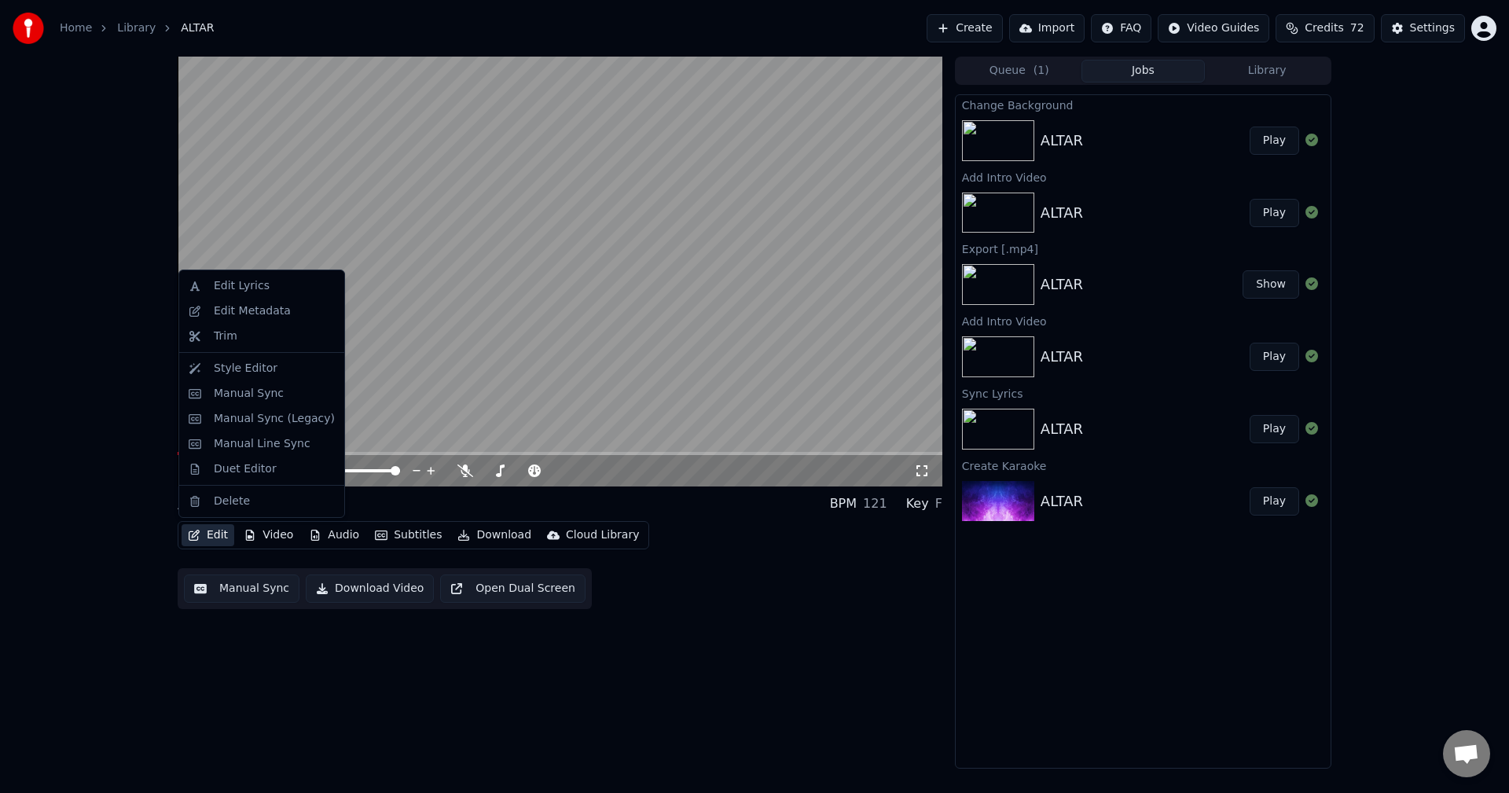
click at [215, 533] on button "Edit" at bounding box center [208, 535] width 53 height 22
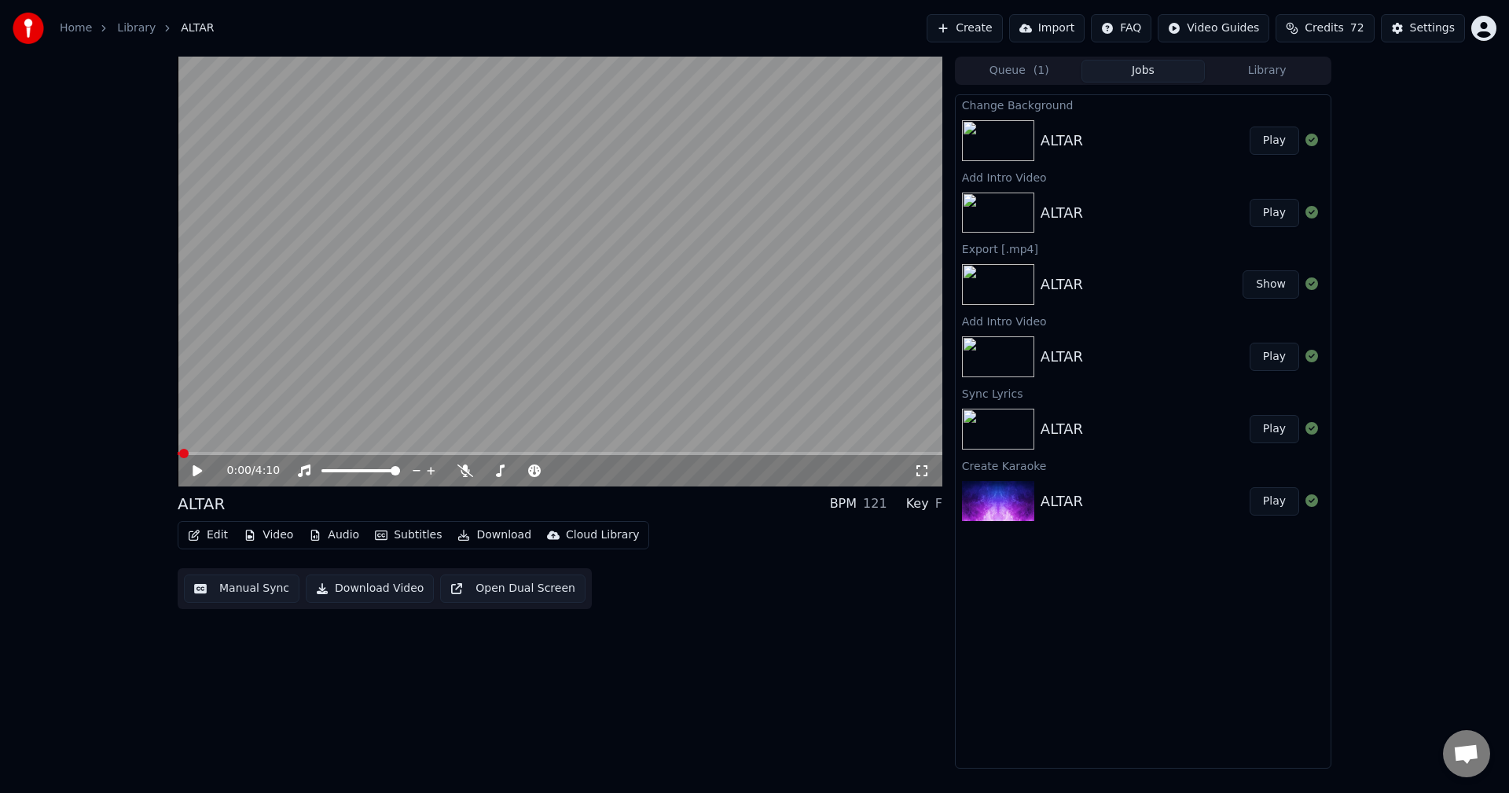
click at [290, 653] on div "0:00 / 4:10 ALTAR BPM 121 Key F Edit Video Audio Subtitles Download Cloud Libra…" at bounding box center [560, 413] width 765 height 712
drag, startPoint x: 281, startPoint y: 515, endPoint x: 274, endPoint y: 524, distance: 10.7
click at [279, 519] on div "ALTAR BPM 121 Key F Edit Video Audio Subtitles Download Cloud Library Manual Sy…" at bounding box center [560, 551] width 765 height 116
click at [272, 534] on button "Video" at bounding box center [268, 535] width 62 height 22
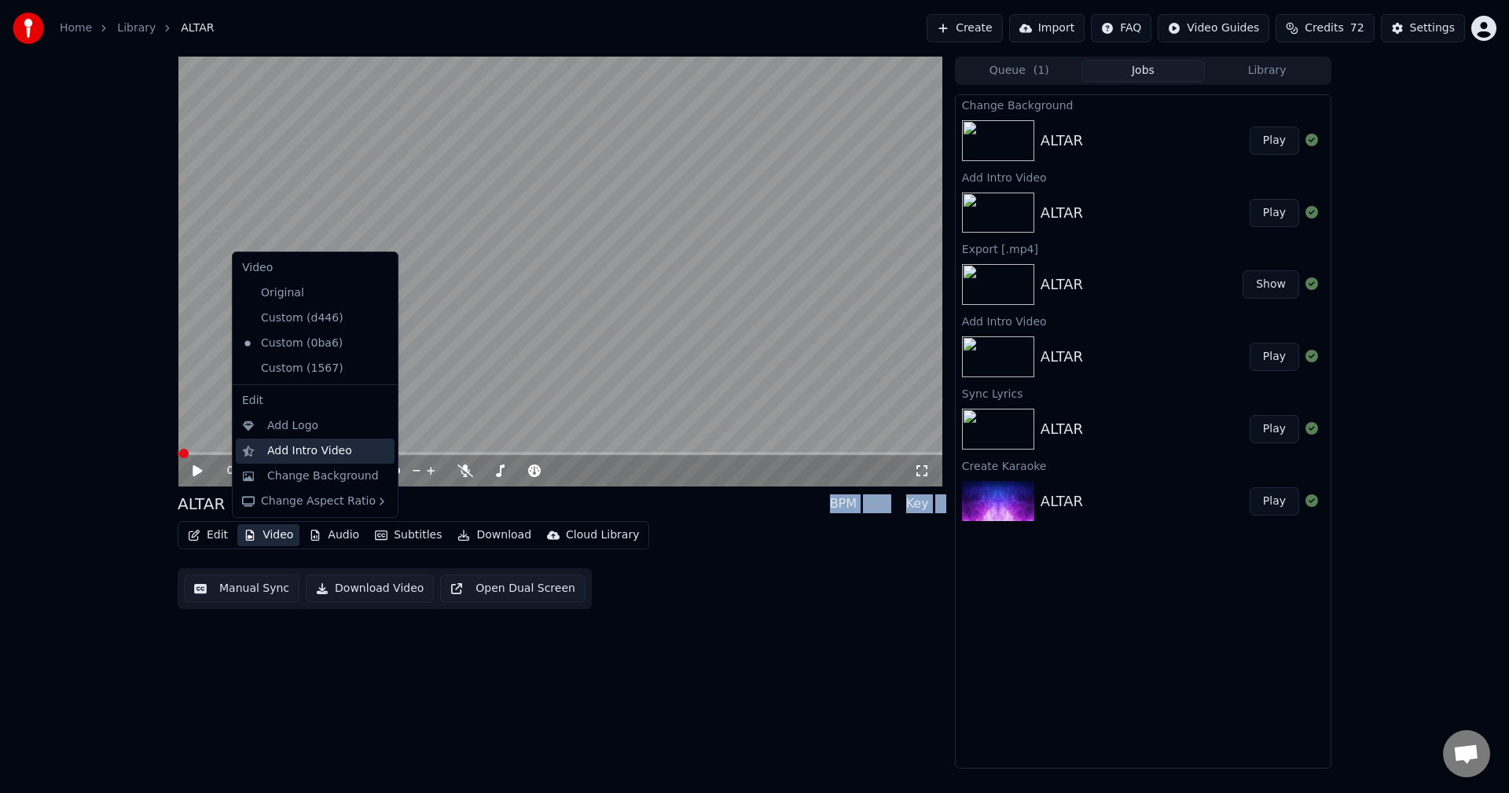
click at [288, 446] on div "Add Intro Video" at bounding box center [309, 451] width 85 height 16
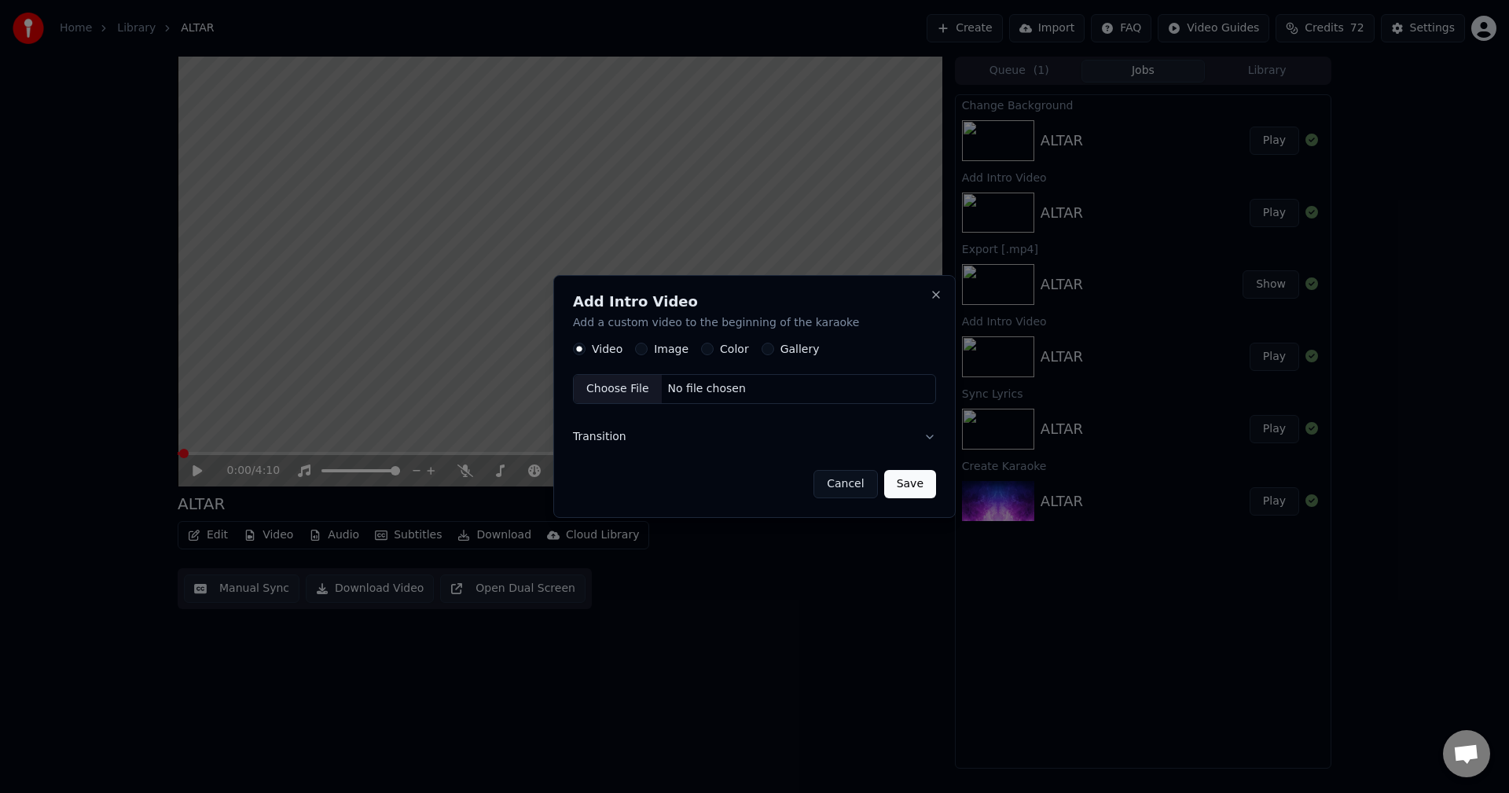
click at [654, 347] on label "Image" at bounding box center [671, 349] width 35 height 11
click at [647, 347] on button "Image" at bounding box center [641, 349] width 13 height 13
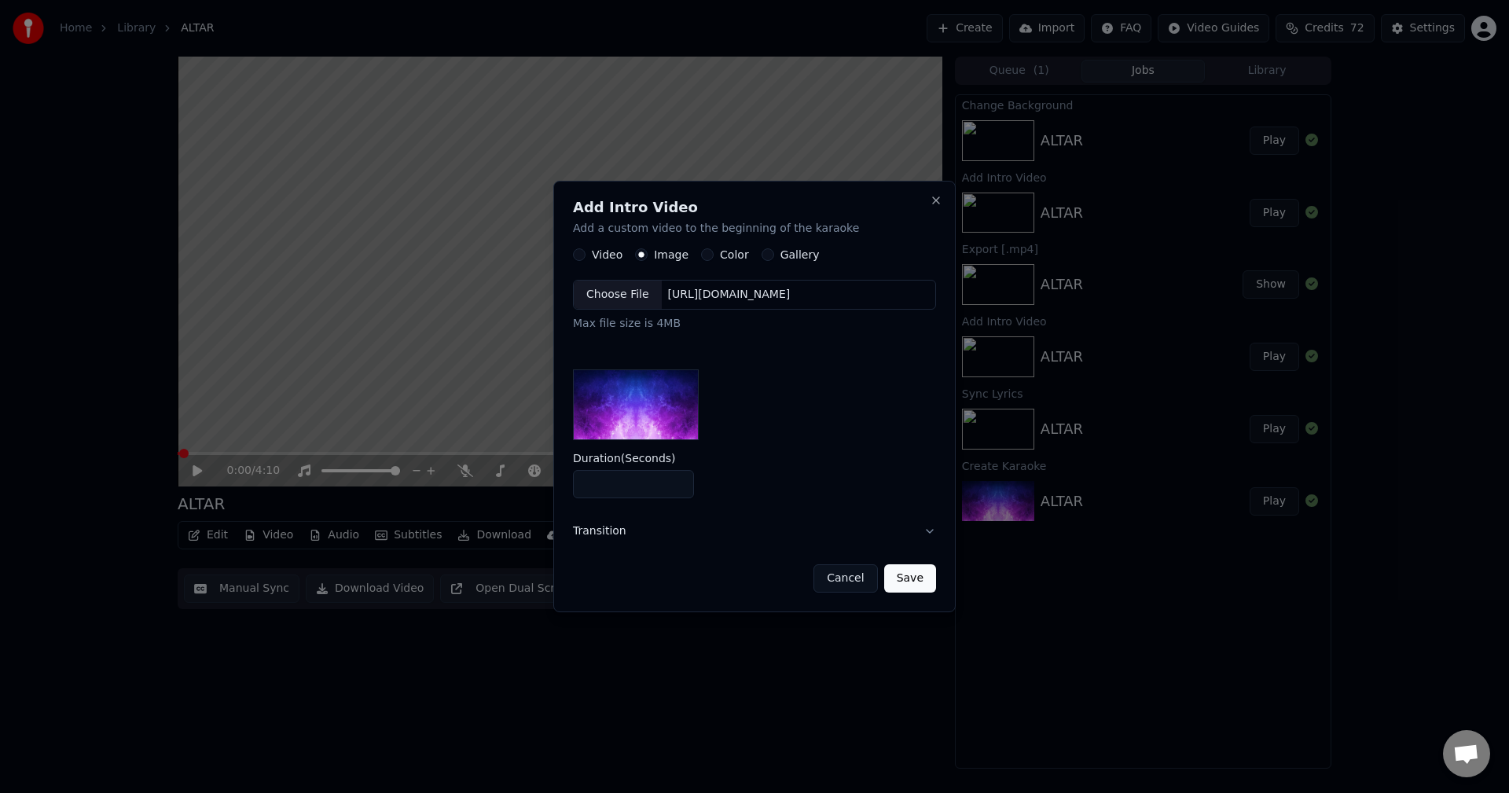
click at [626, 295] on div "Choose File" at bounding box center [618, 295] width 88 height 28
click at [911, 579] on button "Save" at bounding box center [910, 578] width 52 height 28
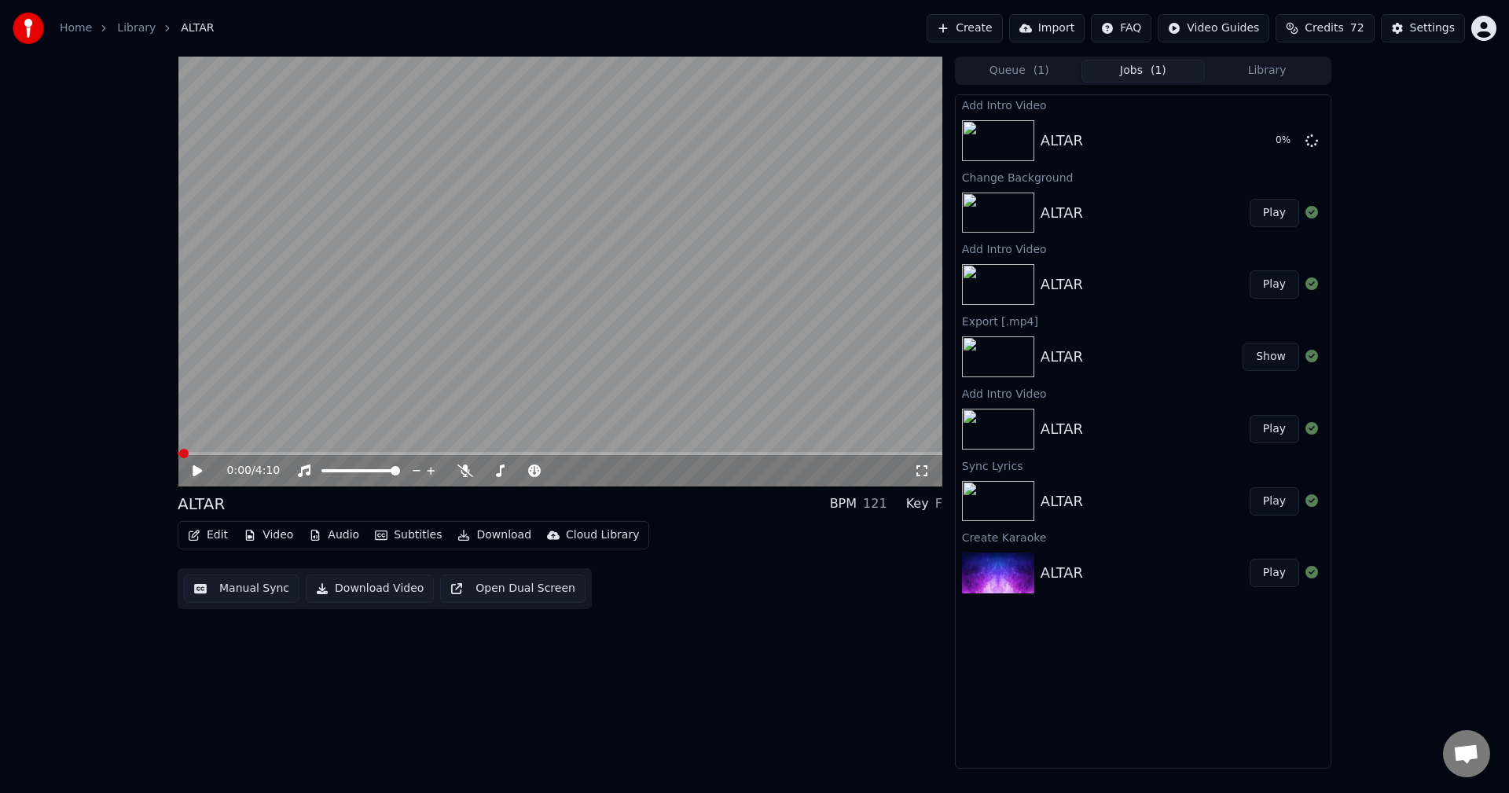
click at [196, 469] on icon at bounding box center [197, 470] width 9 height 11
click at [198, 468] on icon at bounding box center [208, 470] width 37 height 13
click at [767, 664] on div "0:11 / 4:10 ALTAR BPM 121 Key F Edit Video Audio Subtitles Download Cloud Libra…" at bounding box center [560, 413] width 765 height 712
click at [274, 535] on button "Video" at bounding box center [268, 535] width 62 height 22
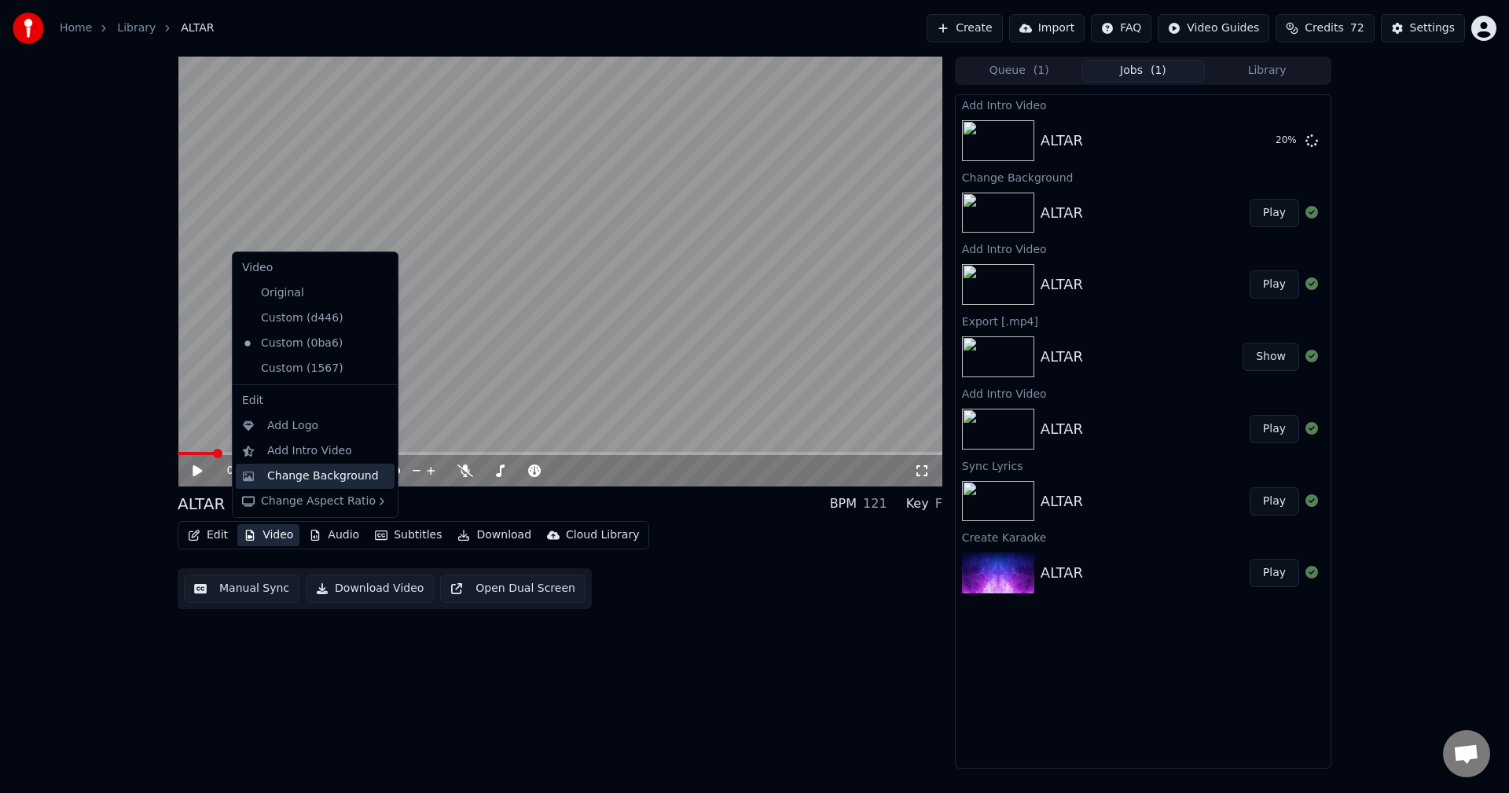
click at [289, 475] on div "Change Background" at bounding box center [323, 476] width 112 height 16
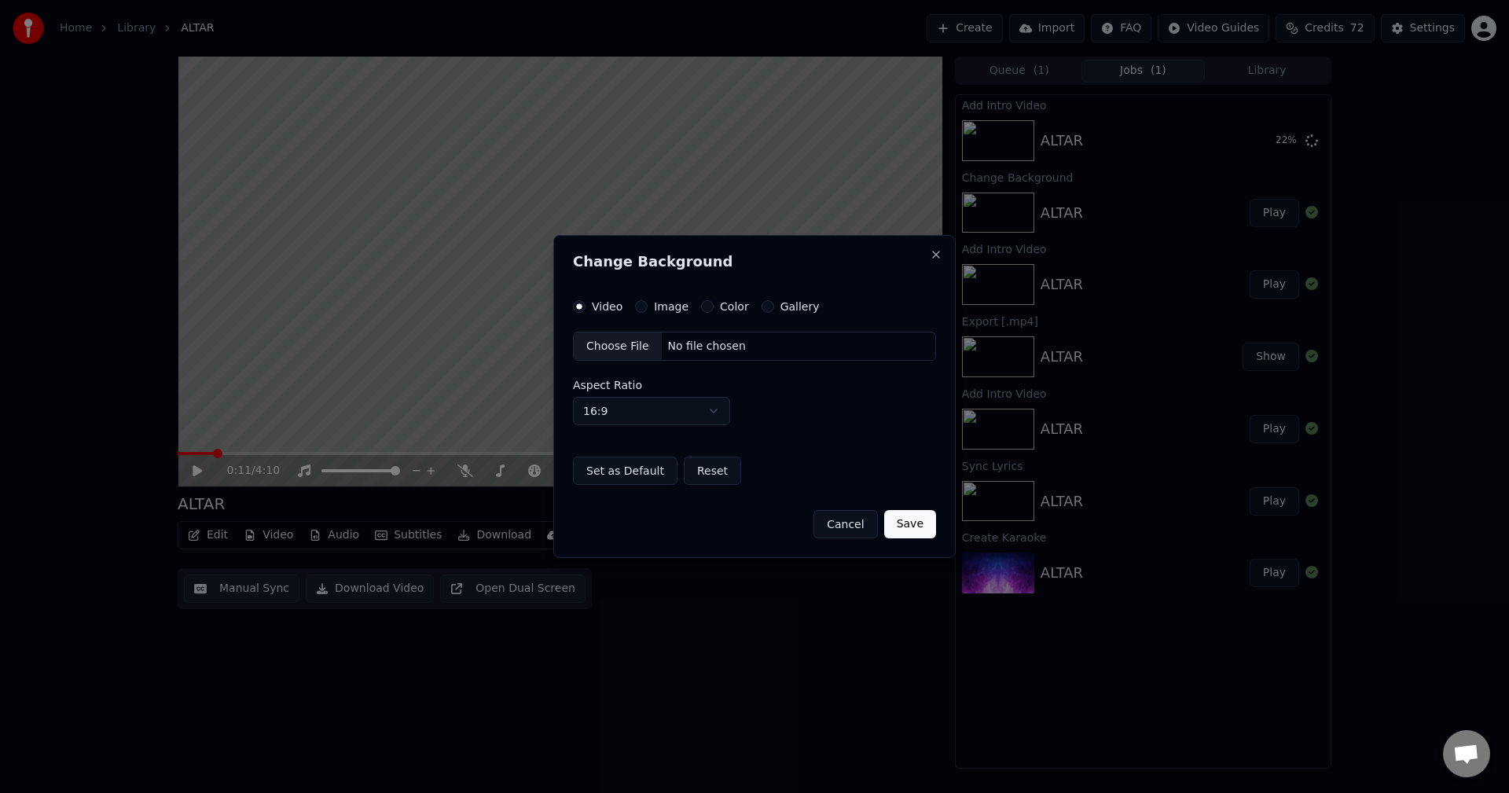
click at [622, 346] on div "Choose File" at bounding box center [618, 346] width 88 height 28
click at [914, 518] on button "Save" at bounding box center [910, 524] width 52 height 28
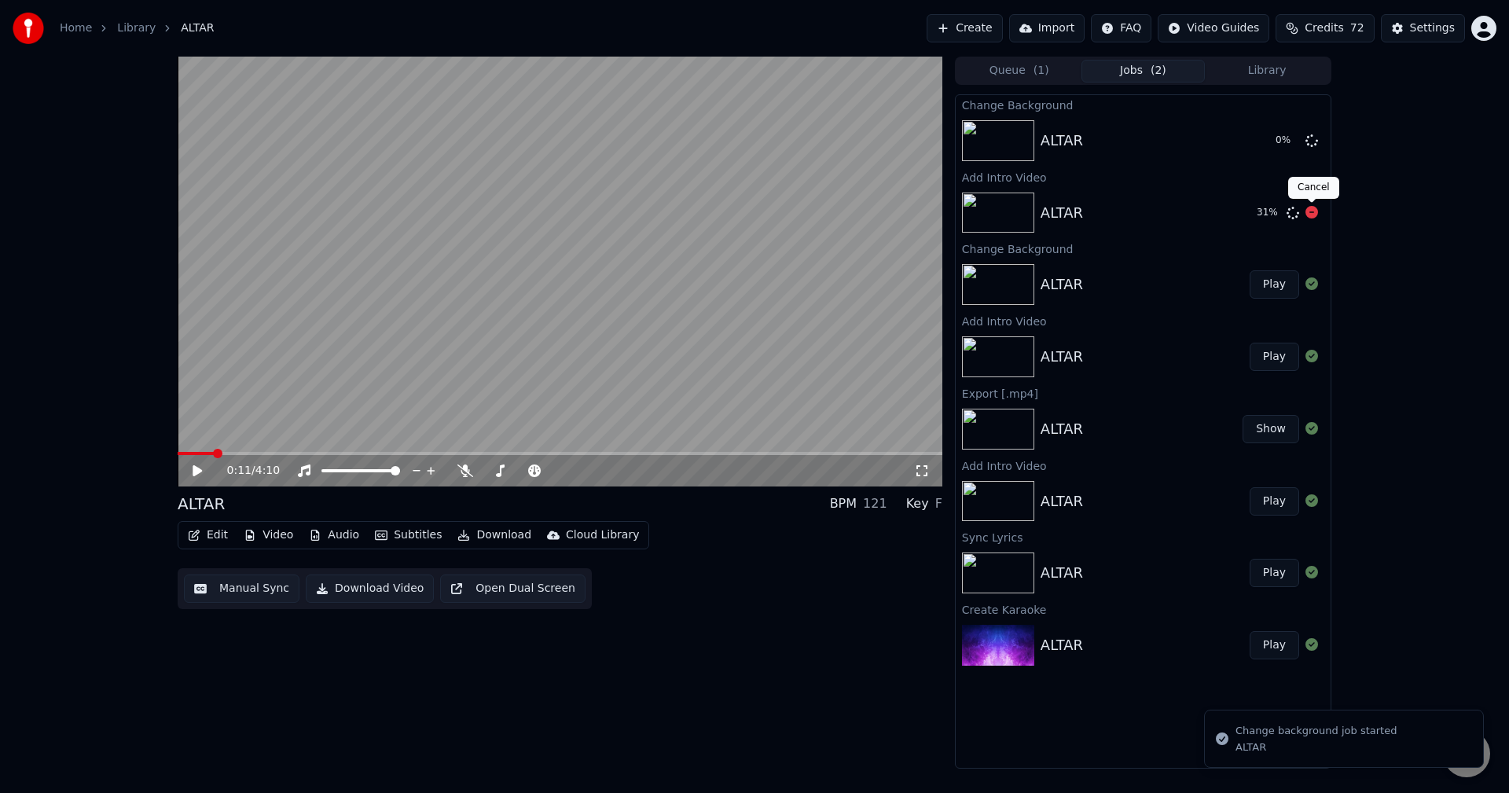
click at [1313, 209] on icon at bounding box center [1311, 212] width 13 height 13
click at [766, 627] on div "0:11 / 4:10 ALTAR BPM 121 Key F Edit Video Audio Subtitles Download Cloud Libra…" at bounding box center [560, 413] width 765 height 712
click at [1273, 140] on button "Play" at bounding box center [1274, 141] width 50 height 28
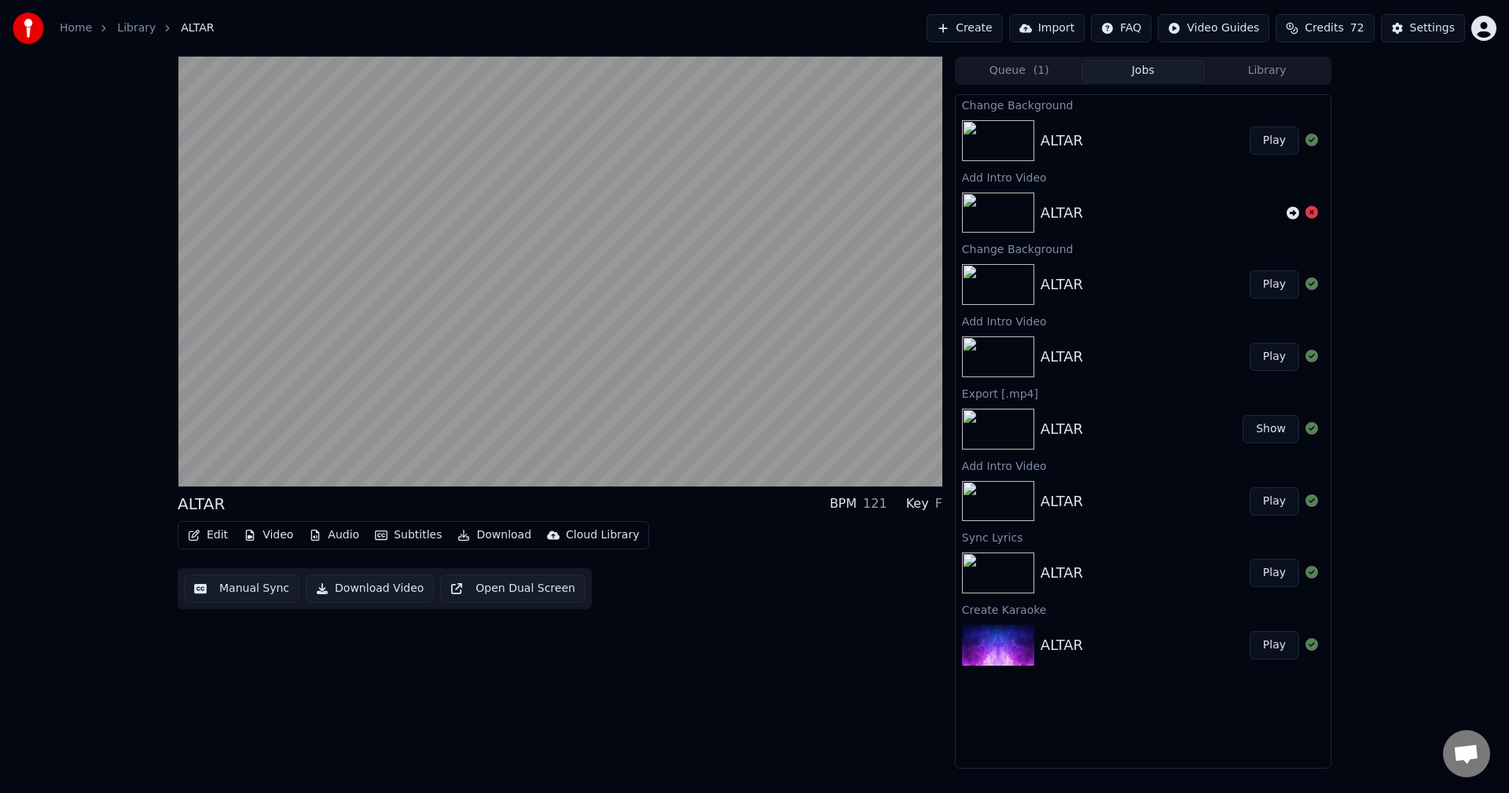
click at [277, 530] on button "Video" at bounding box center [268, 535] width 62 height 22
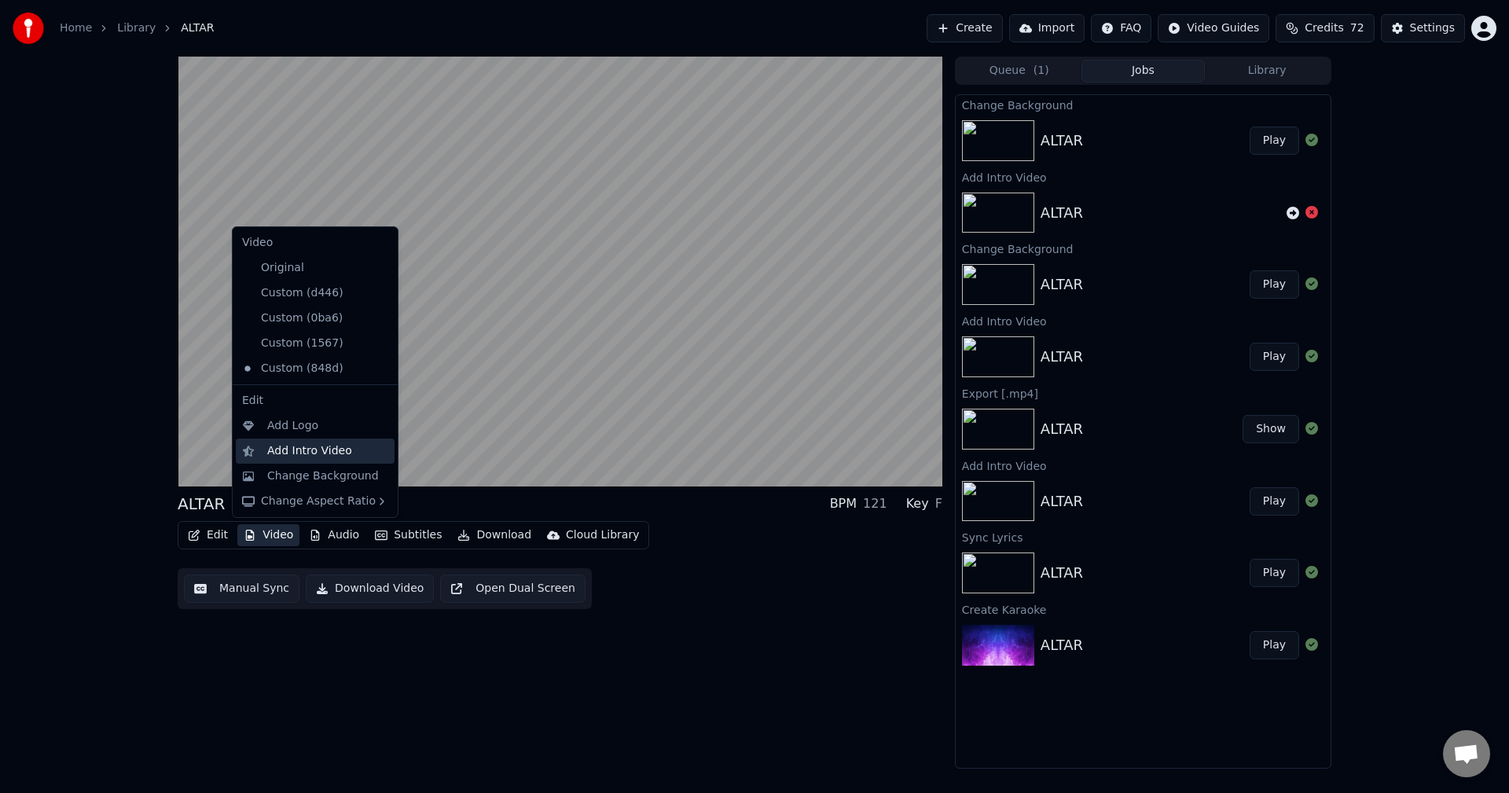
click at [285, 449] on div "Add Intro Video" at bounding box center [309, 451] width 85 height 16
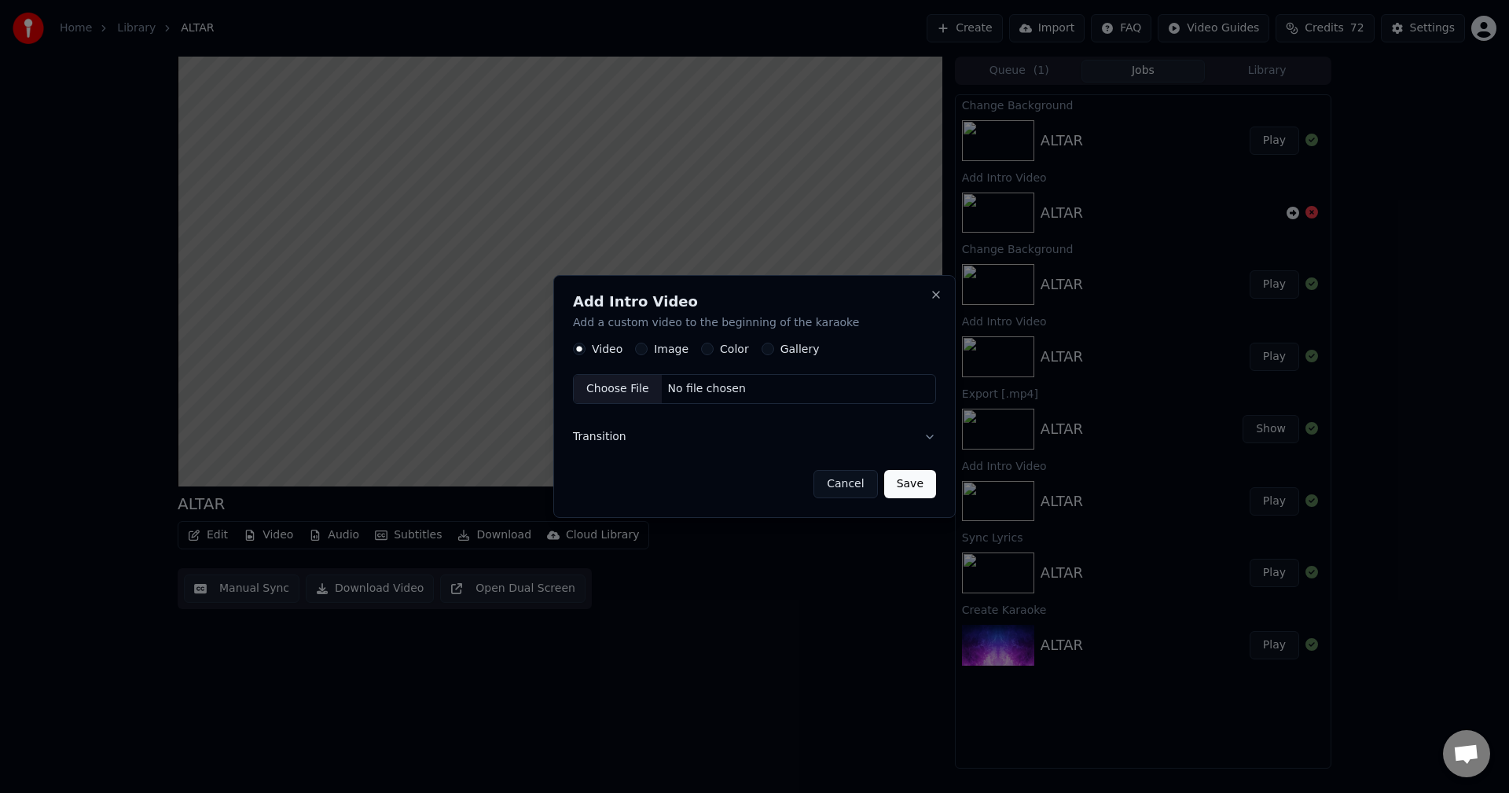
click at [663, 348] on label "Image" at bounding box center [671, 349] width 35 height 11
click at [647, 348] on button "Image" at bounding box center [641, 349] width 13 height 13
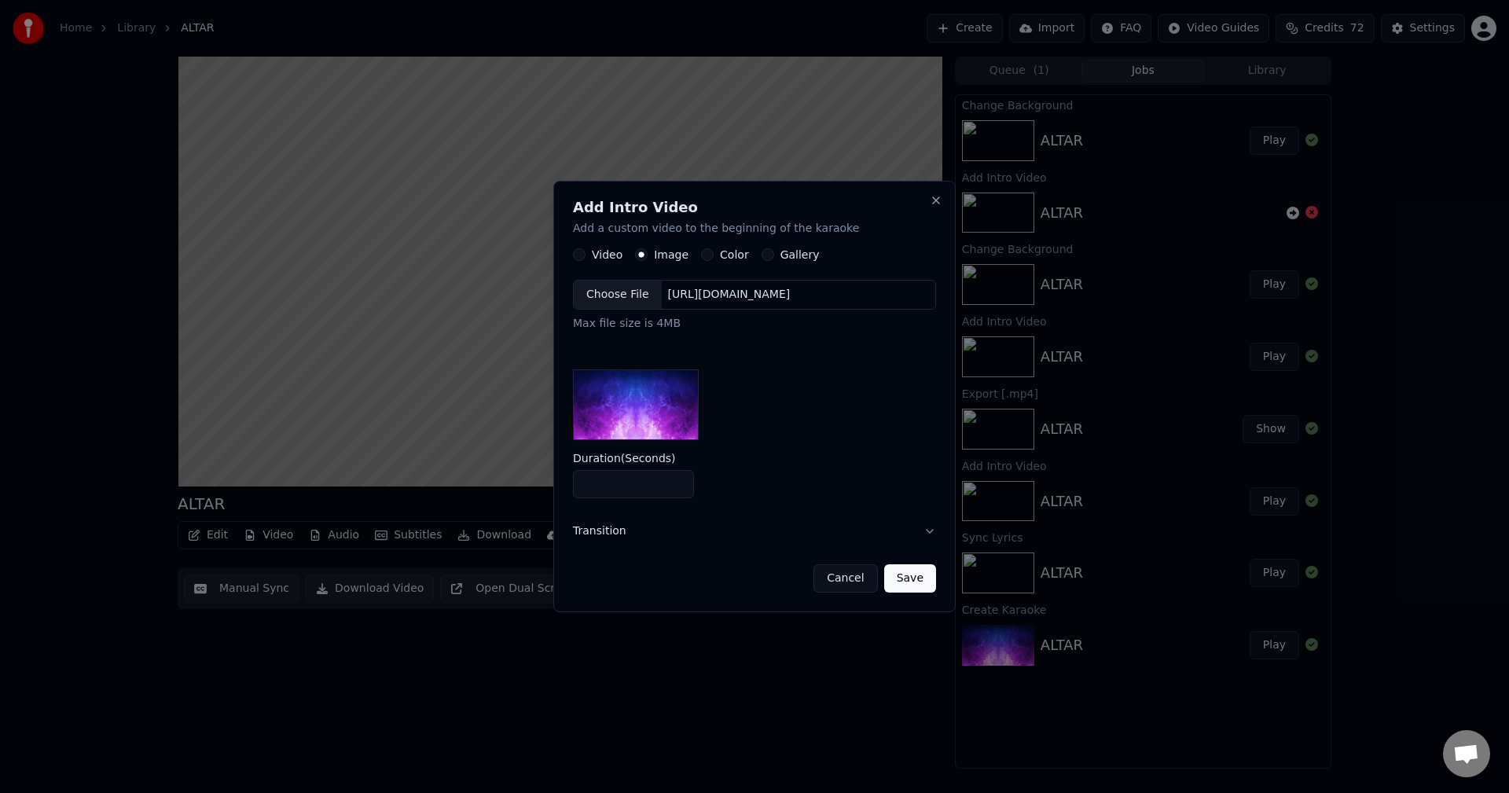
click at [603, 292] on div "Choose File" at bounding box center [618, 295] width 88 height 28
click at [914, 581] on button "Save" at bounding box center [910, 578] width 52 height 28
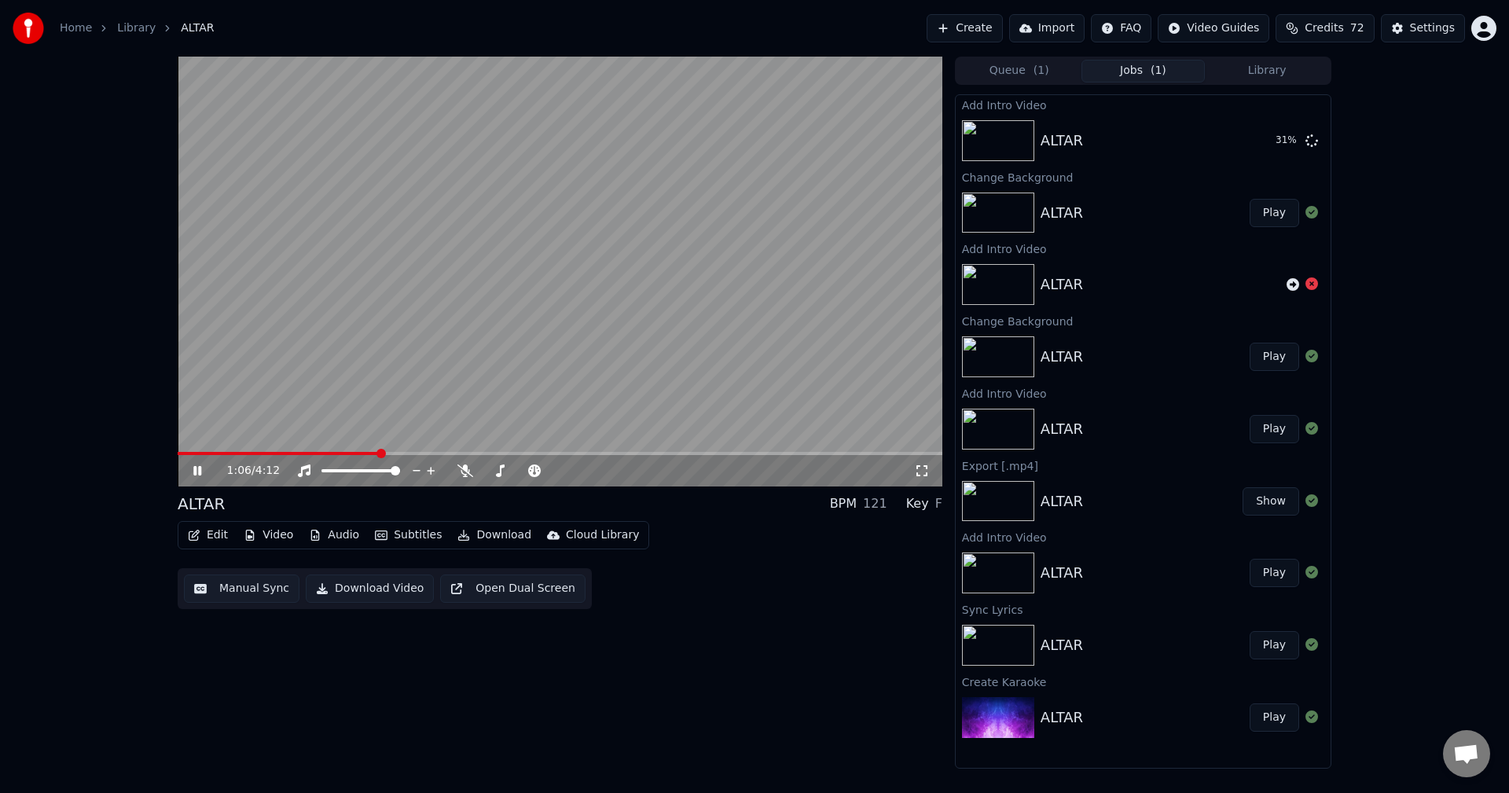
click at [1270, 77] on button "Library" at bounding box center [1267, 71] width 124 height 23
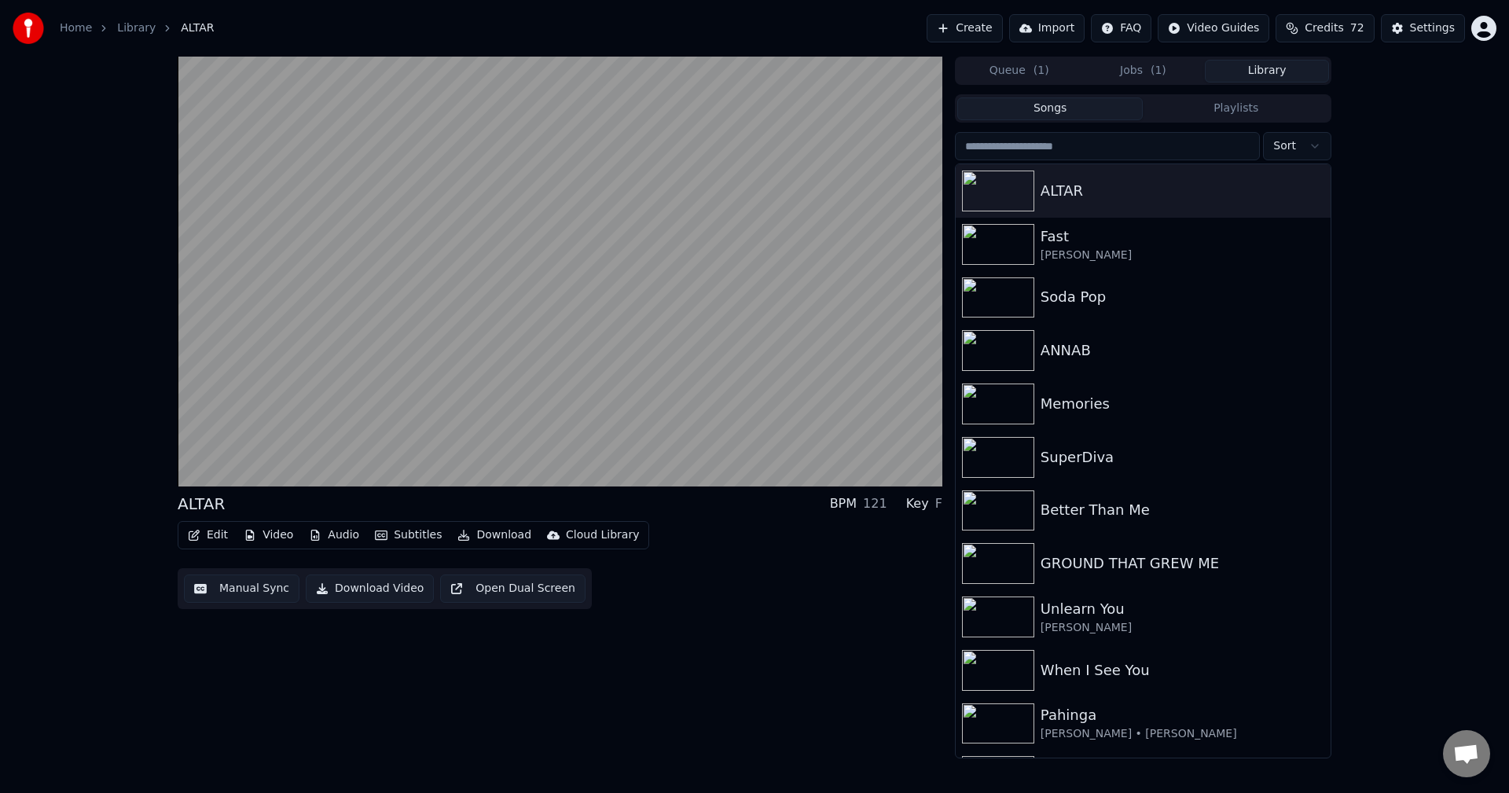
click at [1145, 64] on button "Jobs ( 1 )" at bounding box center [1143, 71] width 124 height 23
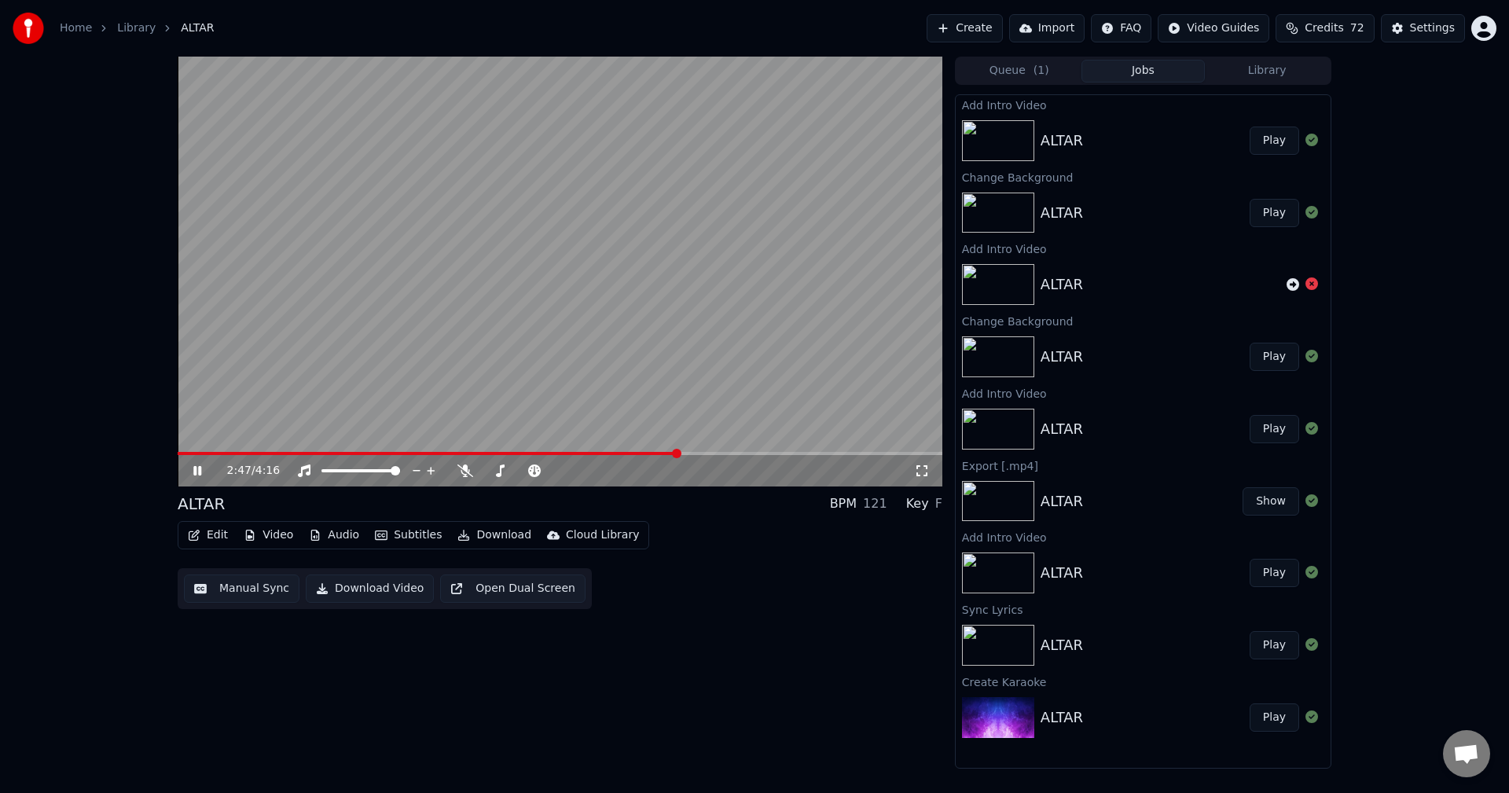
click at [1273, 72] on button "Library" at bounding box center [1267, 71] width 124 height 23
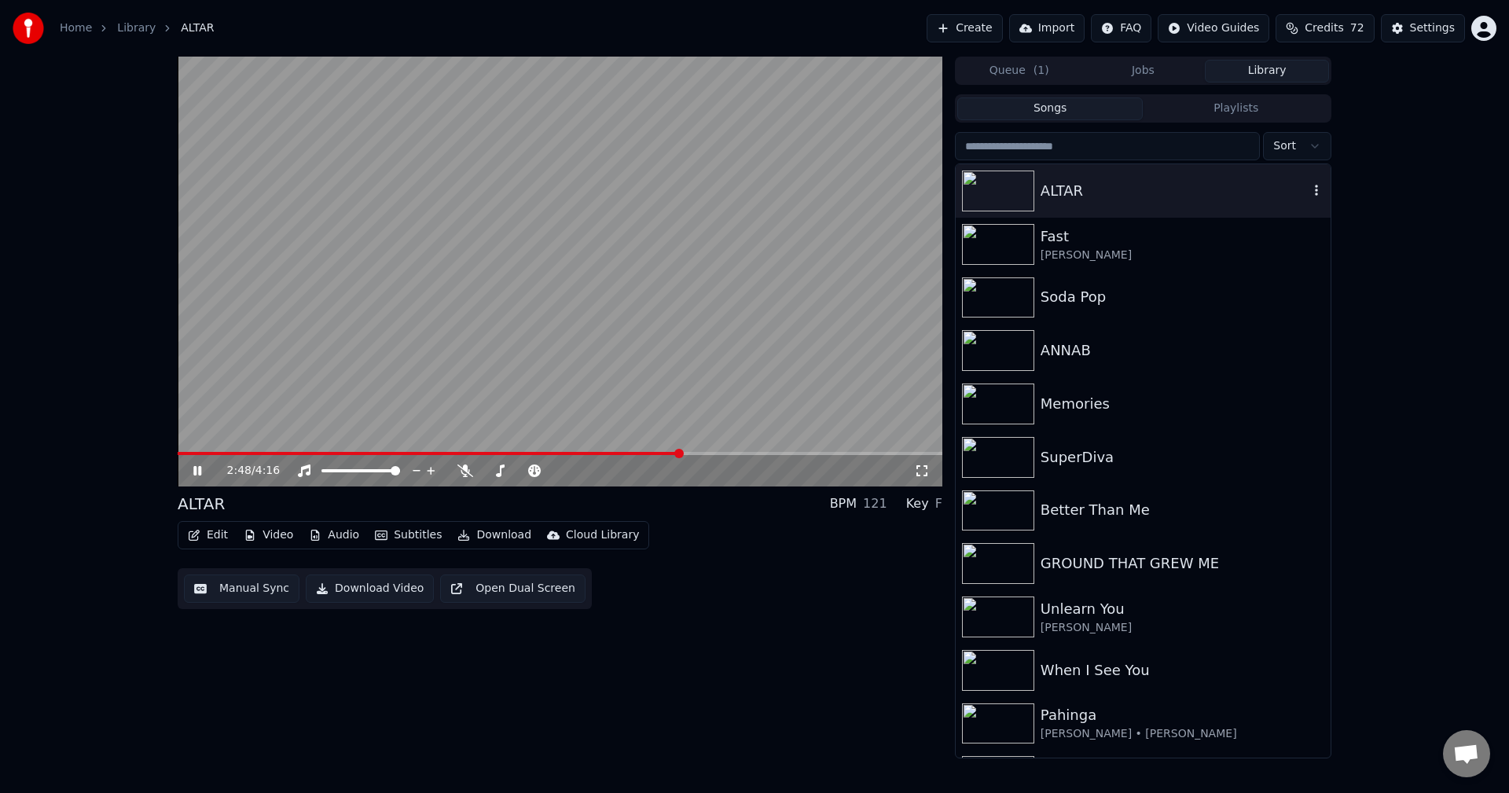
click at [1076, 190] on div "ALTAR" at bounding box center [1174, 191] width 268 height 22
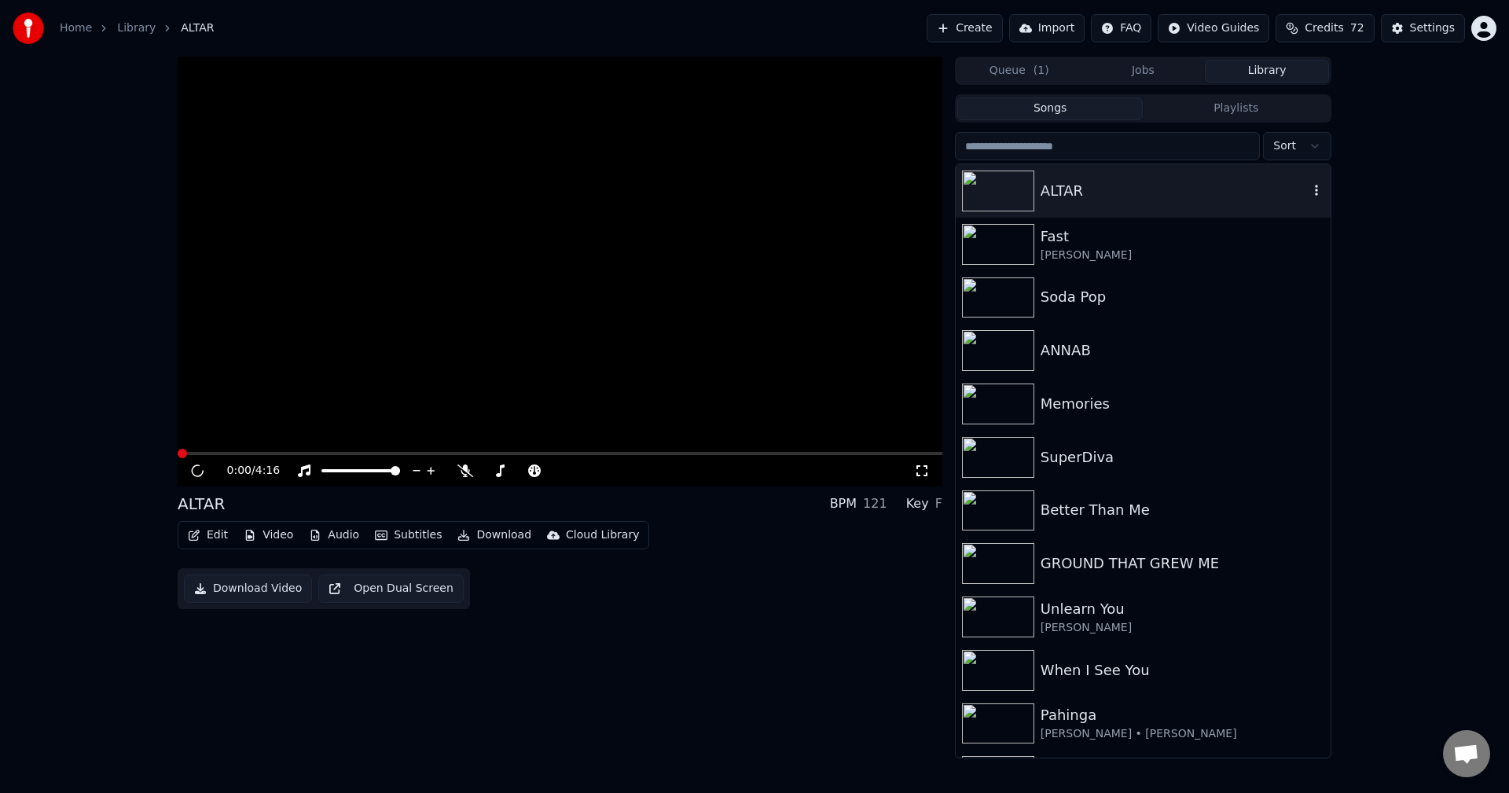
click at [1076, 190] on div "ALTAR" at bounding box center [1174, 191] width 268 height 22
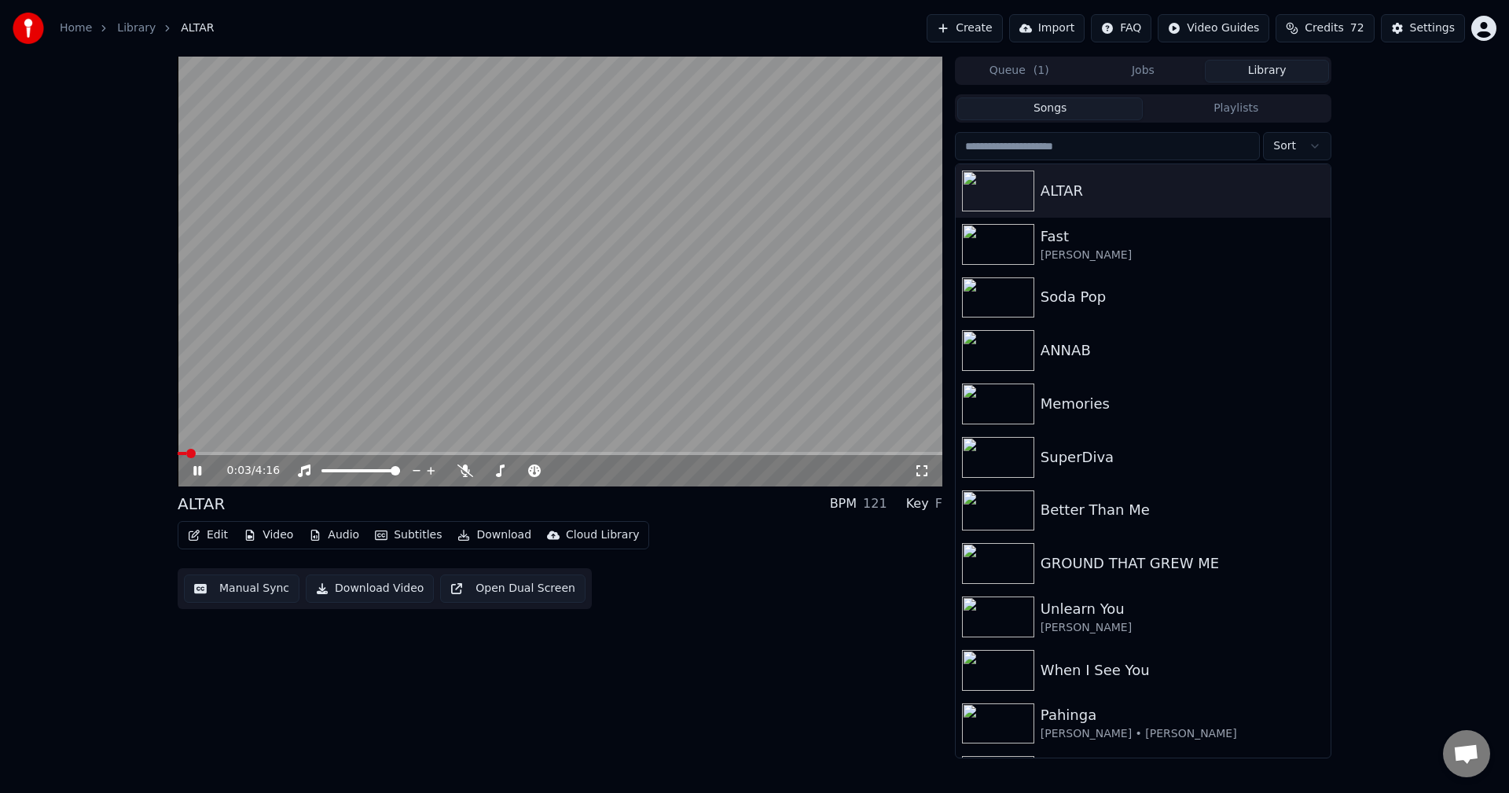
click at [376, 588] on button "Download Video" at bounding box center [370, 588] width 128 height 28
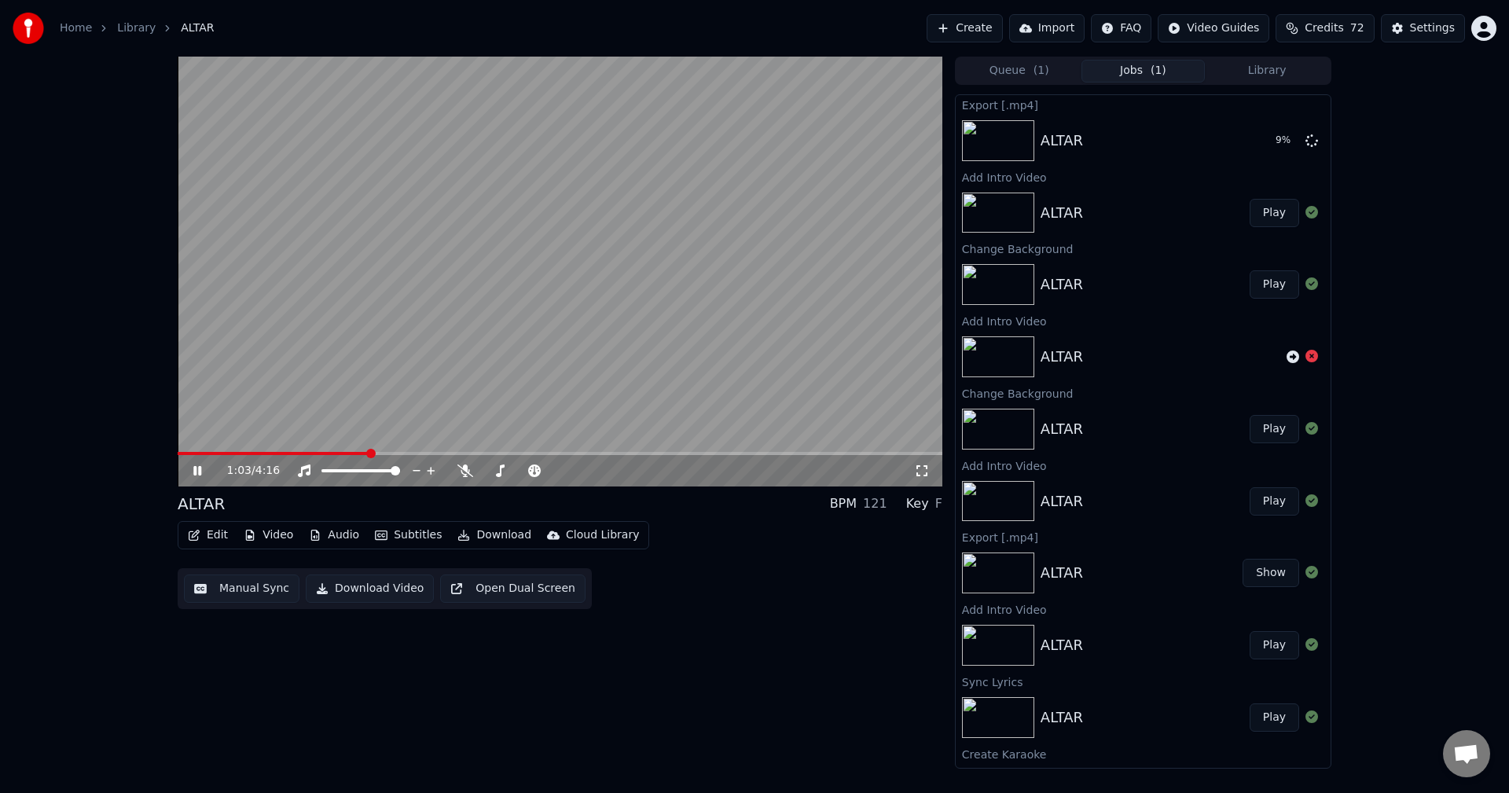
click at [200, 468] on icon at bounding box center [197, 470] width 8 height 9
click at [1431, 259] on div "1:04 / 4:16 ALTAR BPM 121 Key F Edit Video Audio Subtitles Download Cloud Libra…" at bounding box center [754, 413] width 1509 height 712
click at [216, 537] on button "Edit" at bounding box center [208, 535] width 53 height 22
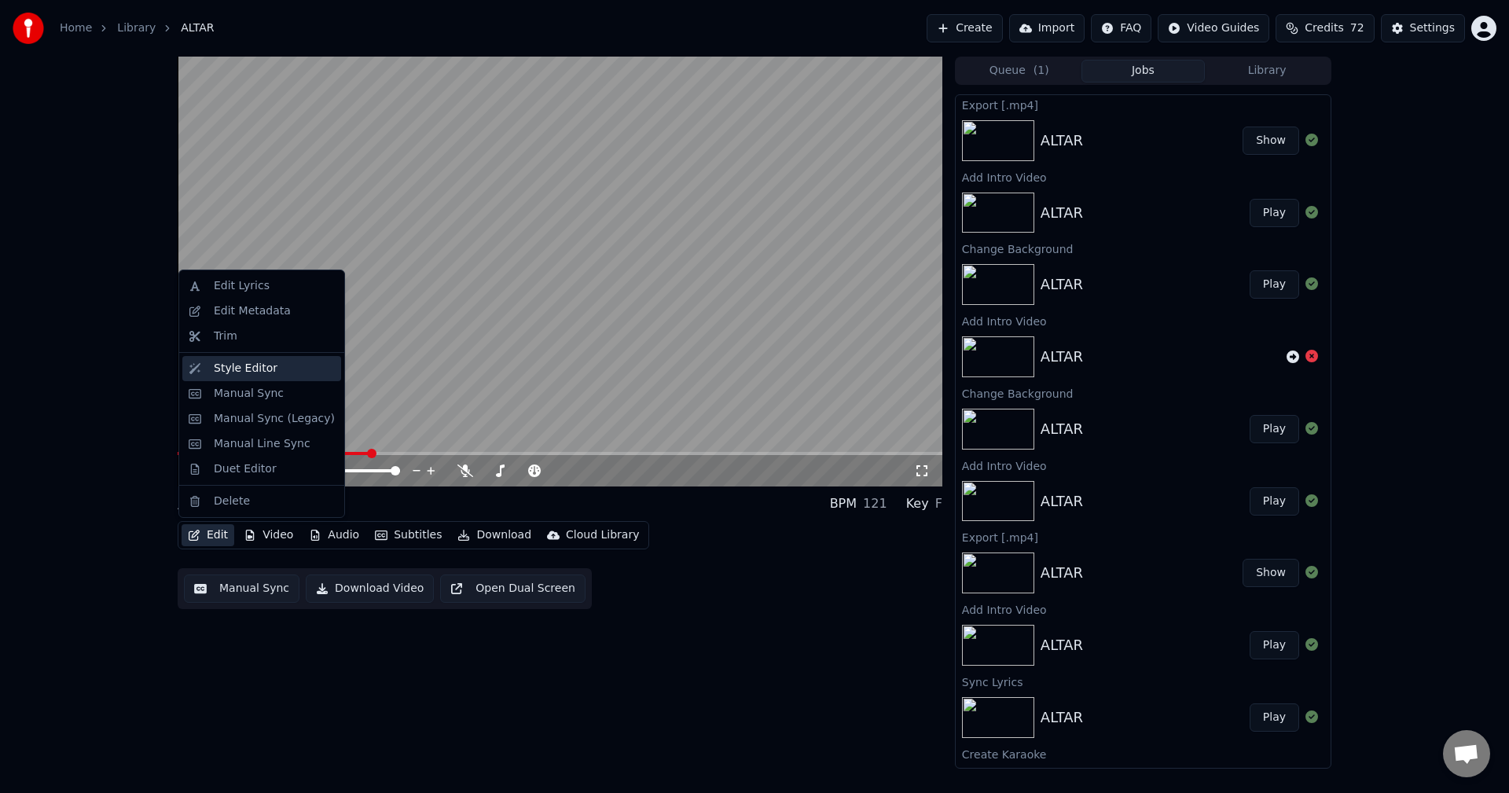
click at [218, 370] on div "Style Editor" at bounding box center [246, 369] width 64 height 16
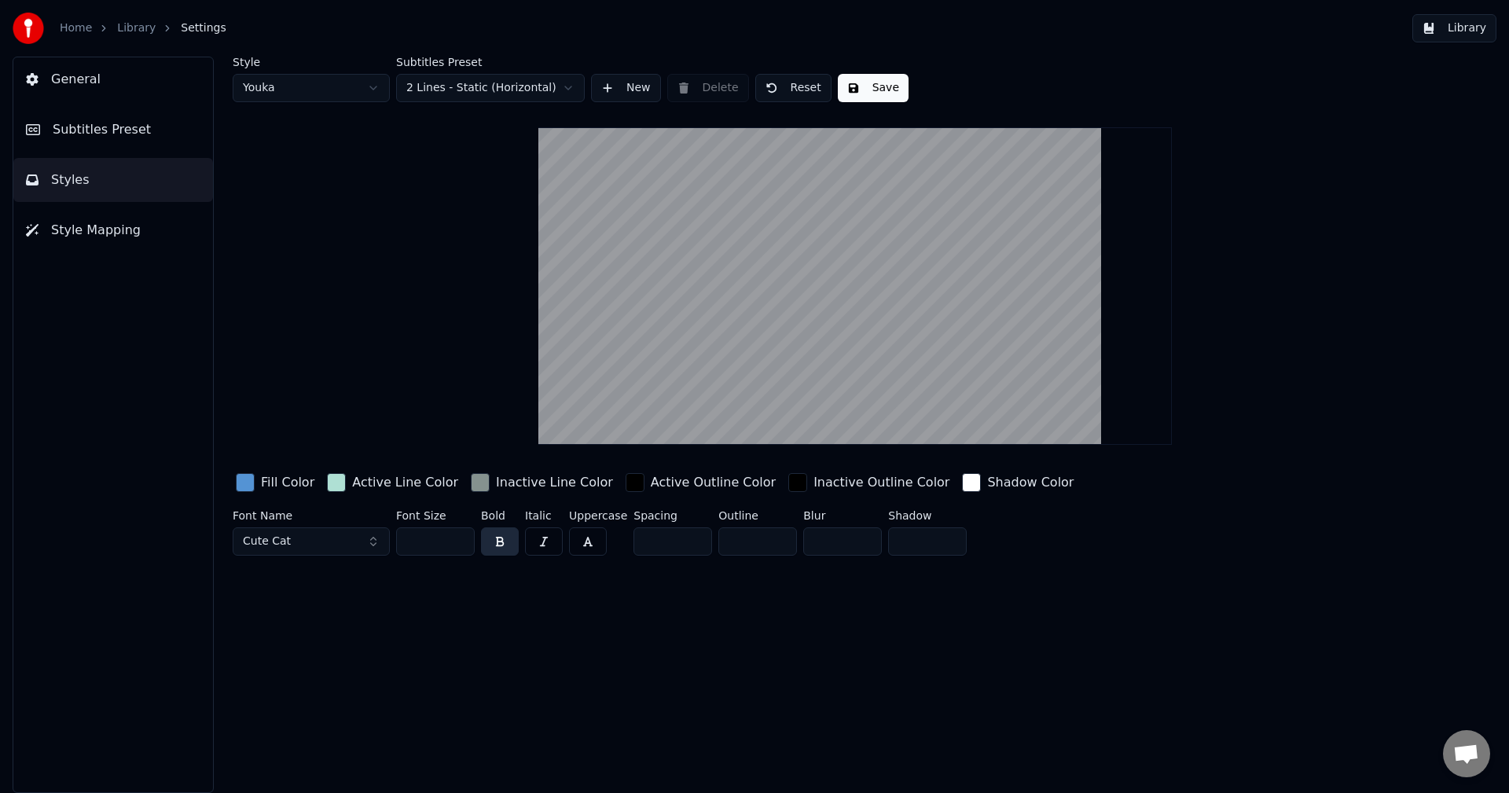
click at [287, 484] on div "Fill Color" at bounding box center [287, 482] width 53 height 19
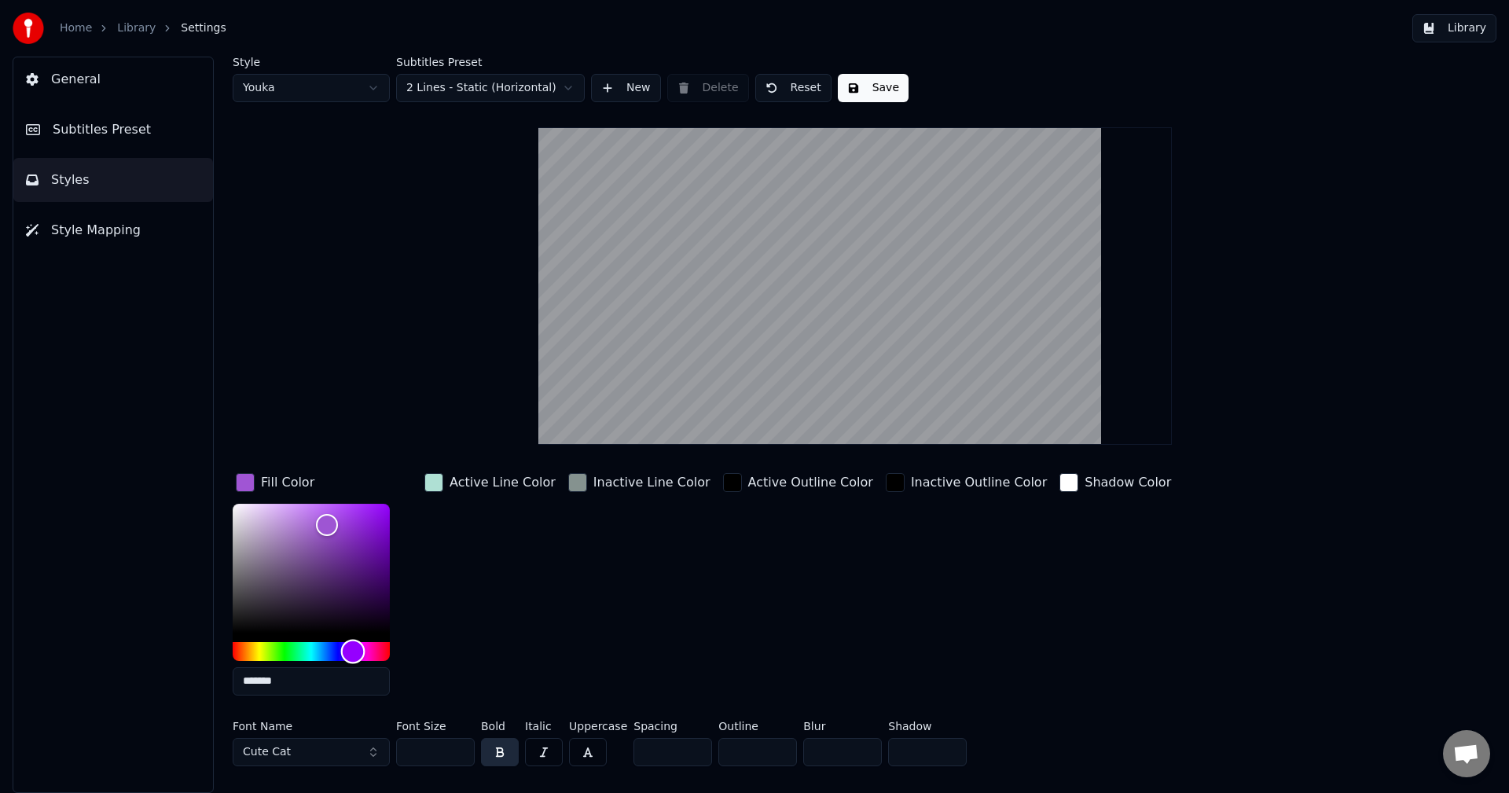
drag, startPoint x: 319, startPoint y: 652, endPoint x: 353, endPoint y: 655, distance: 33.9
click at [353, 655] on div "Hue" at bounding box center [353, 651] width 24 height 24
type input "*******"
click at [347, 651] on div "Hue" at bounding box center [347, 651] width 24 height 24
click at [604, 607] on div "Inactive Line Color" at bounding box center [639, 589] width 149 height 238
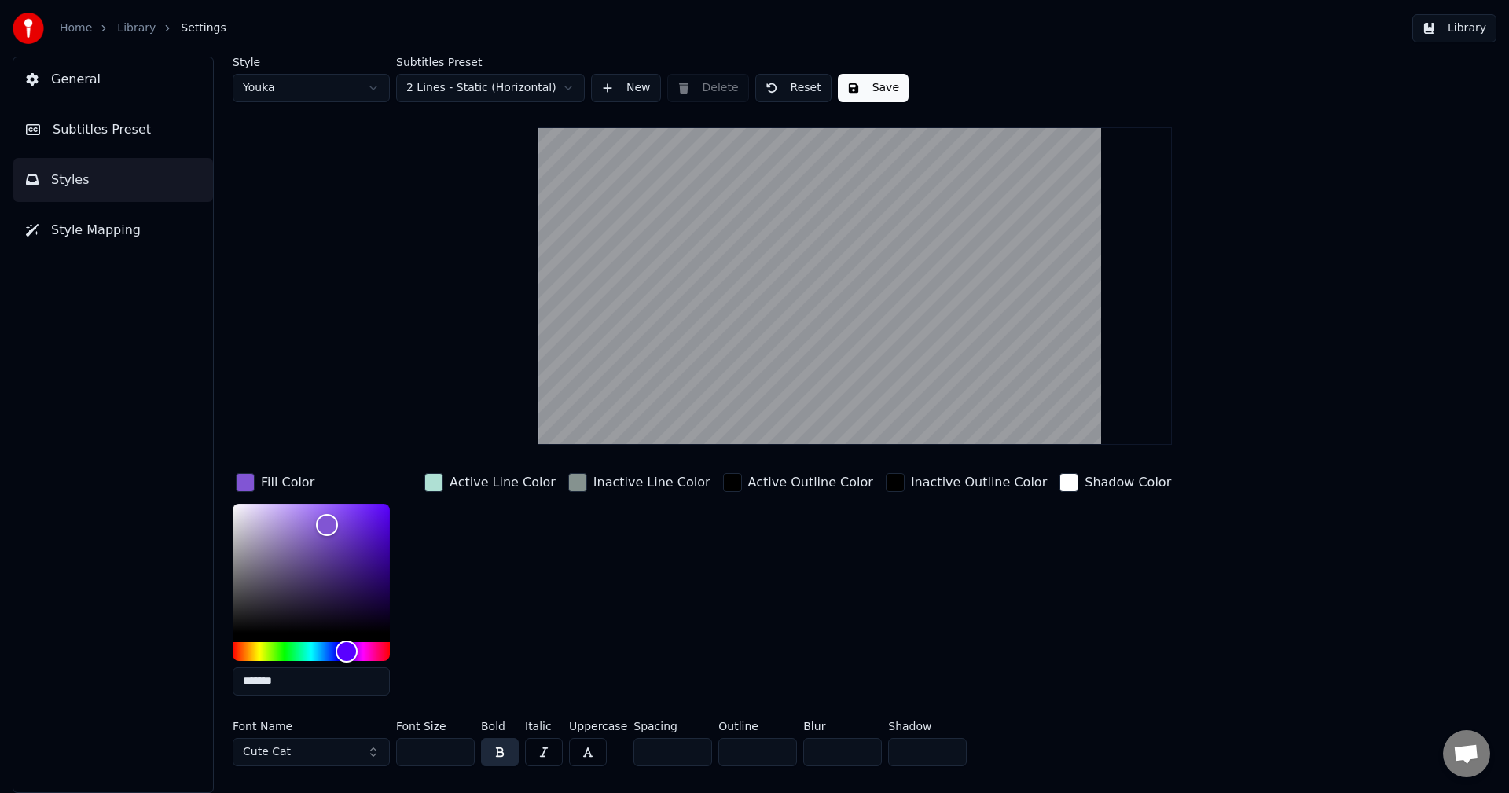
click at [308, 743] on button "Cute Cat" at bounding box center [311, 752] width 157 height 28
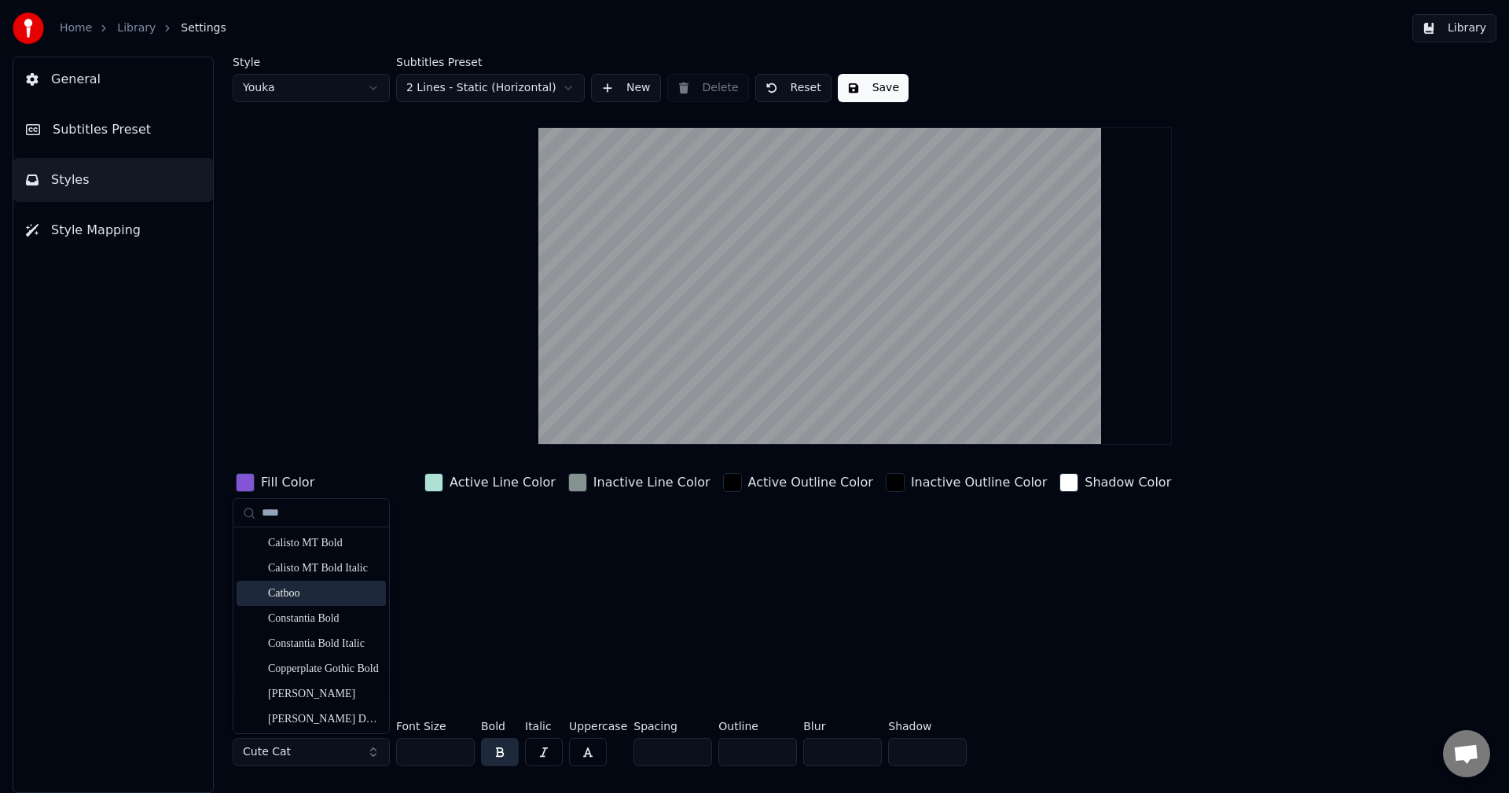
type input "****"
click at [304, 595] on div "Catboo" at bounding box center [324, 593] width 112 height 16
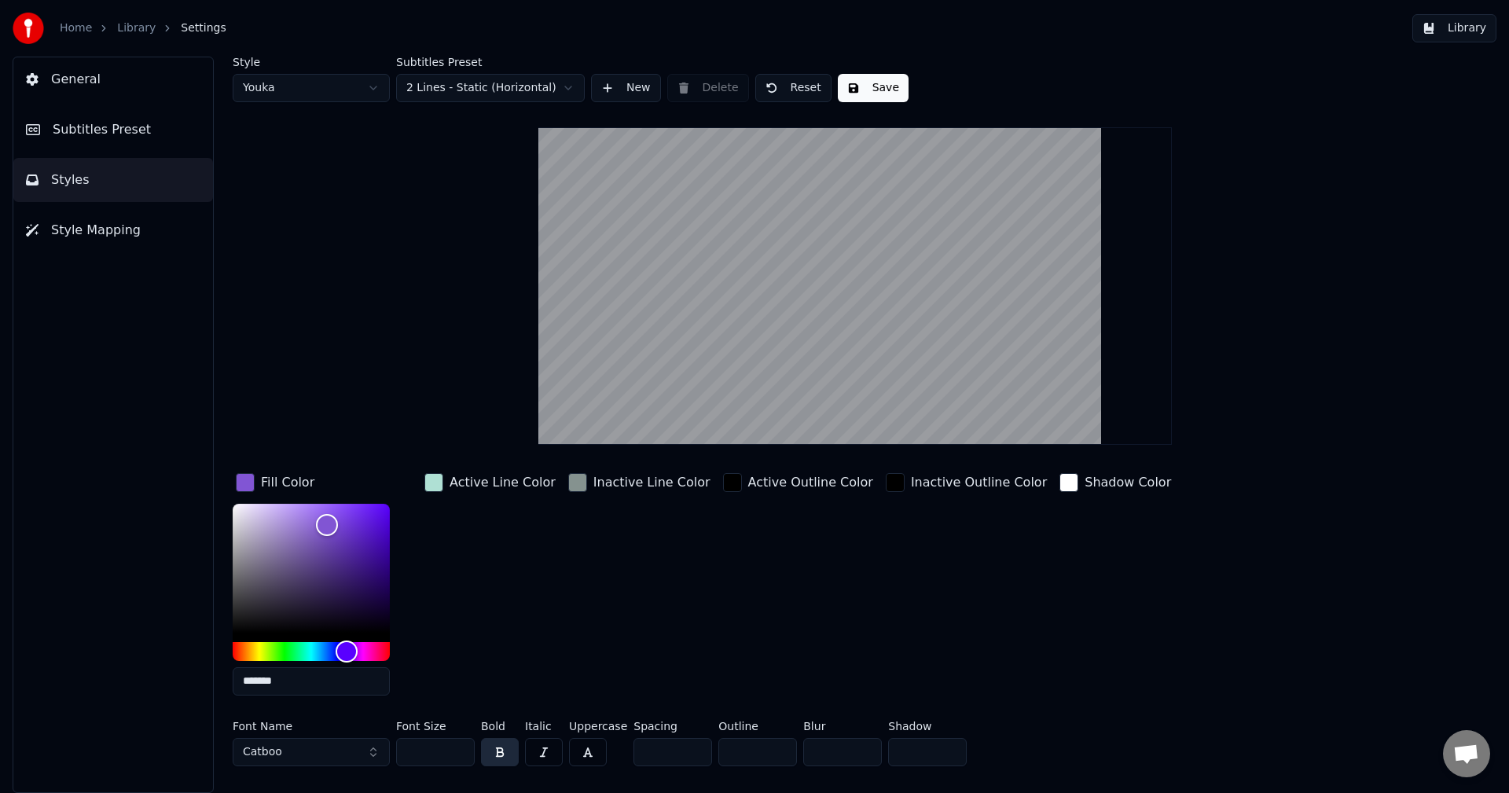
click at [565, 647] on div "Inactive Line Color" at bounding box center [639, 589] width 149 height 238
drag, startPoint x: 444, startPoint y: 752, endPoint x: 377, endPoint y: 757, distance: 67.0
click at [377, 757] on div "Font Name Catboo Font Size *** Bold Italic Uppercase Spacing * Outline * Blur *…" at bounding box center [761, 747] width 1056 height 52
type input "***"
click at [684, 669] on div "Inactive Line Color" at bounding box center [639, 589] width 149 height 238
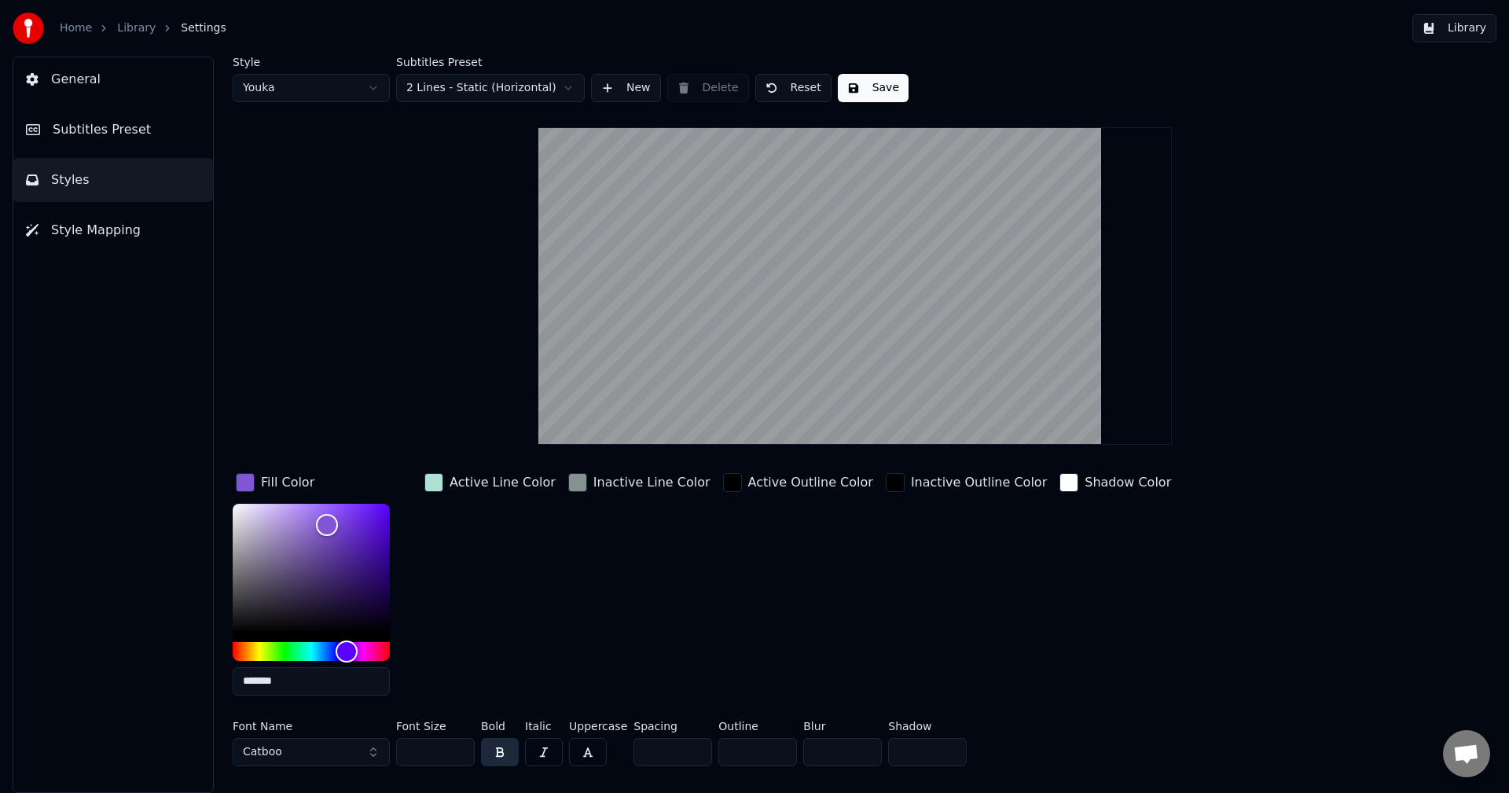
click at [606, 621] on div "Inactive Line Color" at bounding box center [639, 589] width 149 height 238
click at [874, 92] on button "Save" at bounding box center [873, 88] width 71 height 28
click at [1478, 25] on button "Library" at bounding box center [1454, 28] width 84 height 28
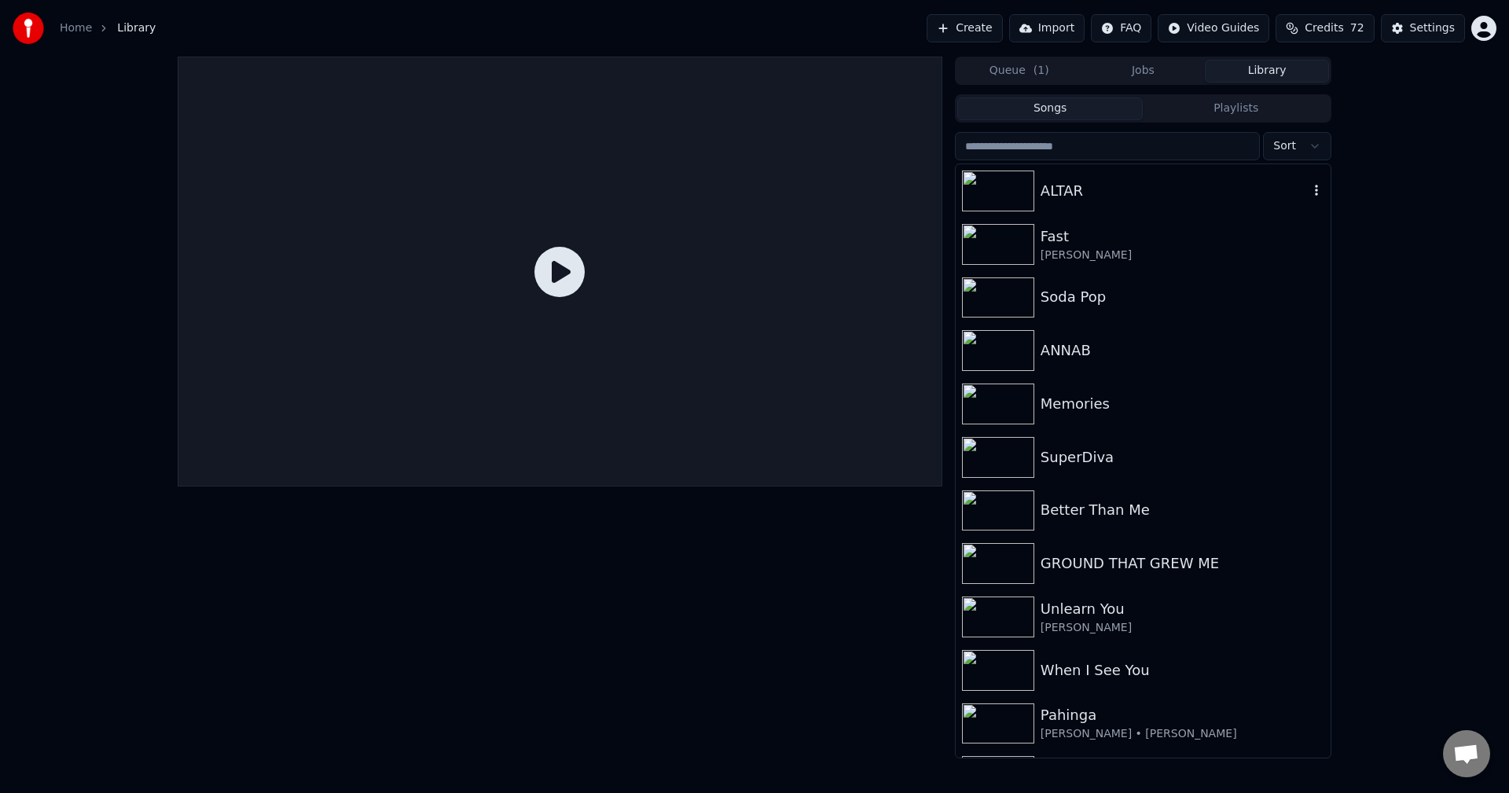
click at [1078, 185] on div "ALTAR" at bounding box center [1174, 191] width 268 height 22
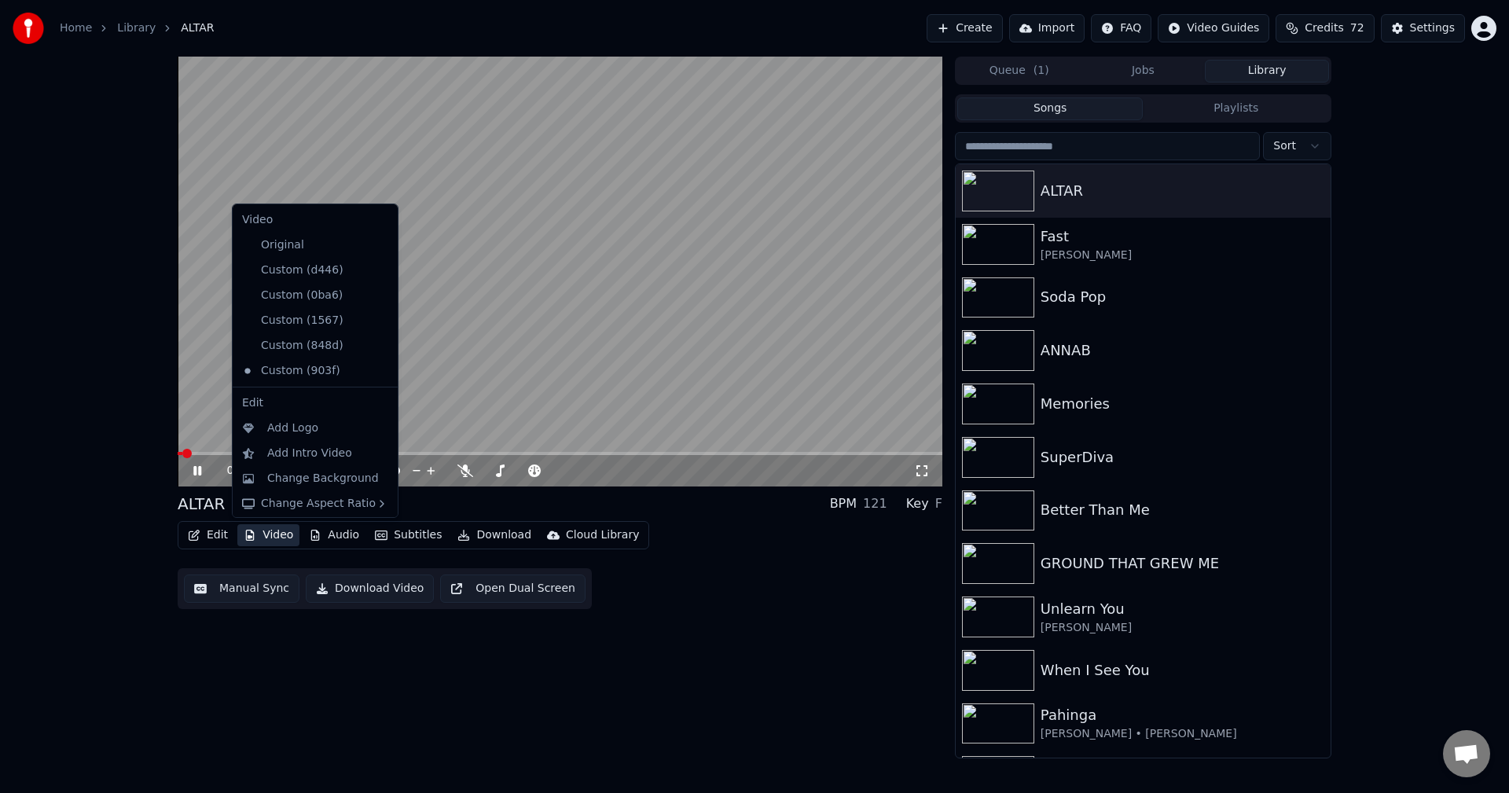
click at [274, 535] on button "Video" at bounding box center [268, 535] width 62 height 22
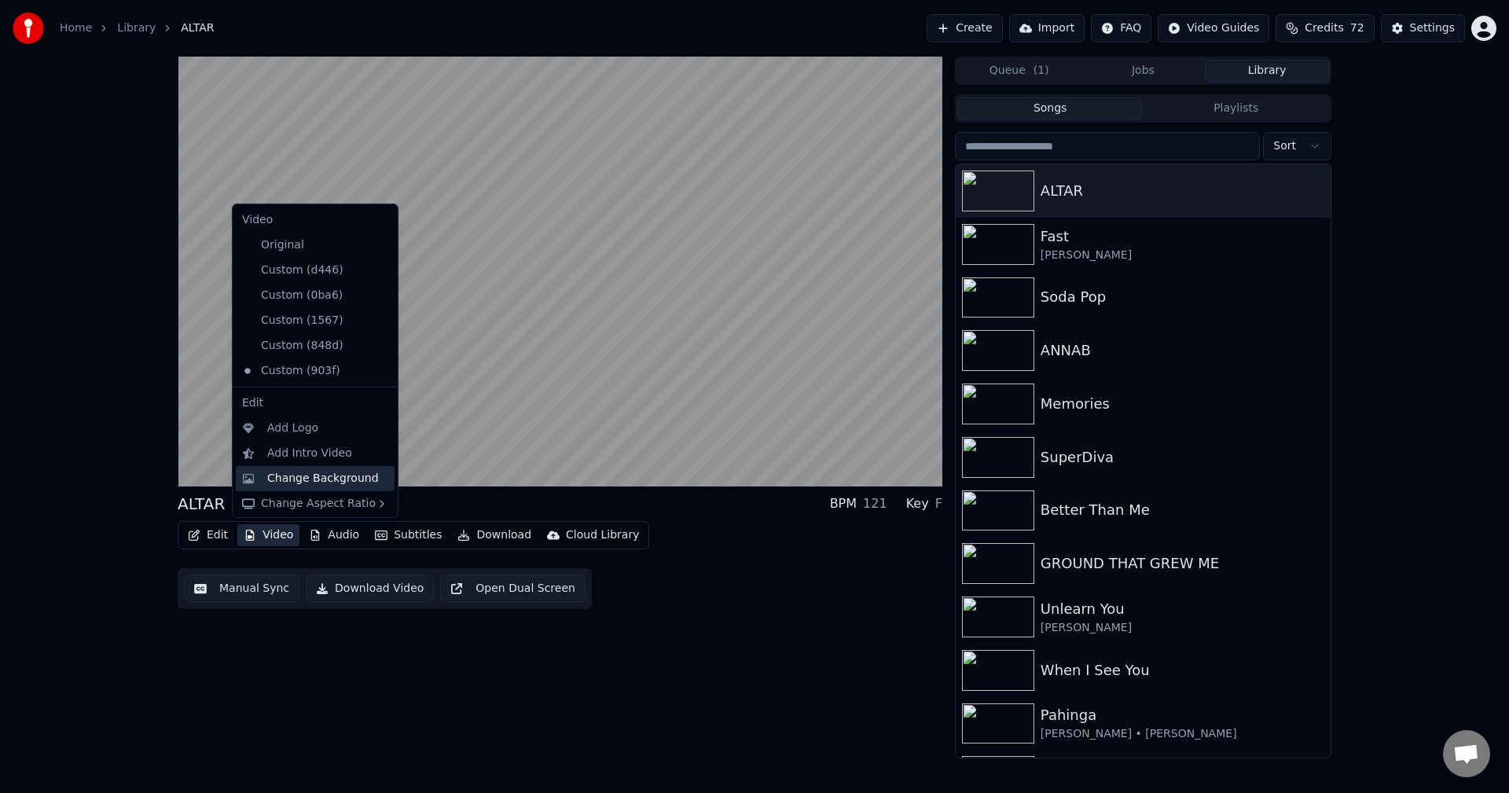
click at [277, 479] on div "Change Background" at bounding box center [323, 479] width 112 height 16
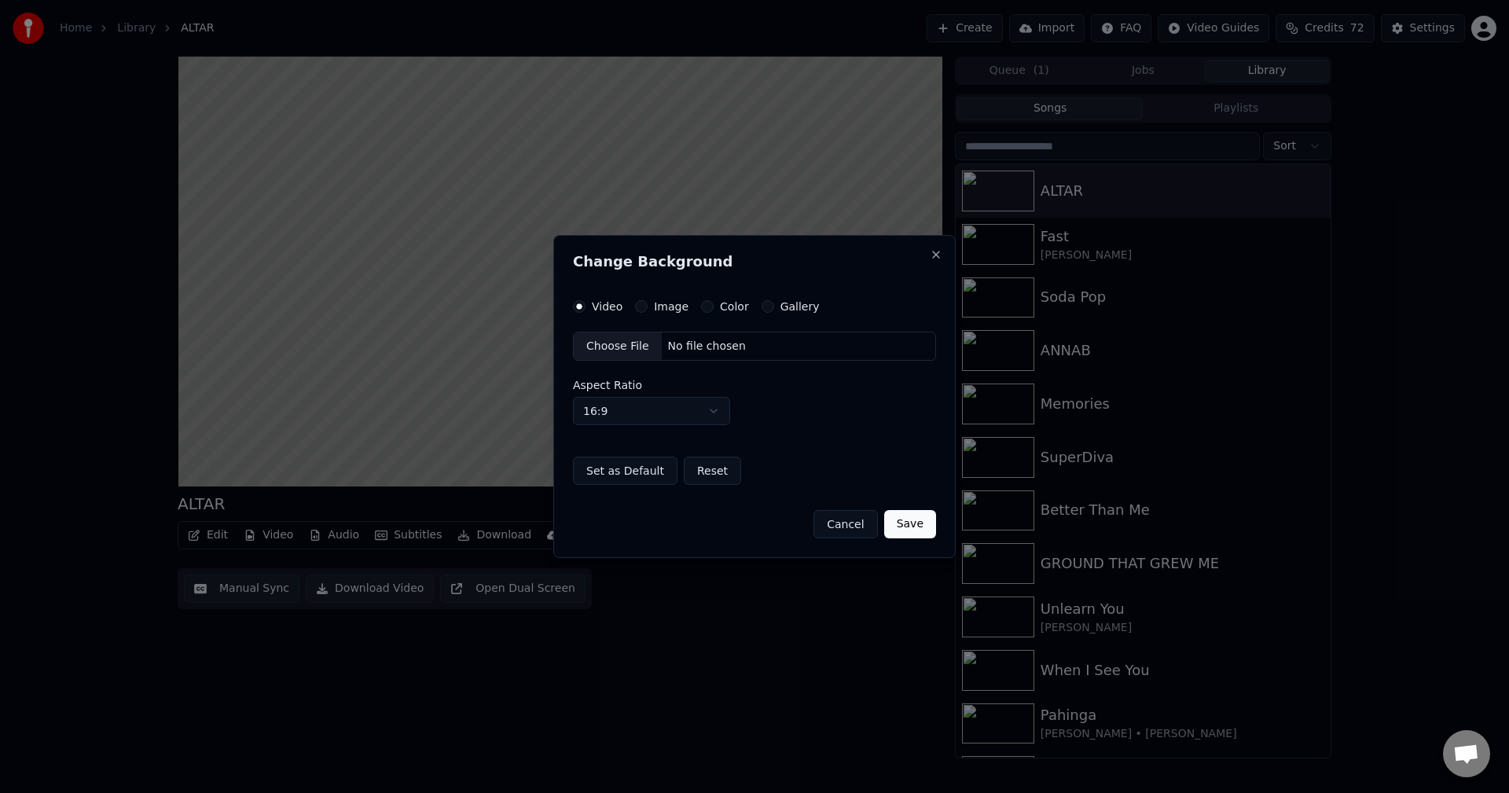
click at [615, 342] on div "Choose File" at bounding box center [618, 346] width 88 height 28
click at [917, 520] on button "Save" at bounding box center [910, 524] width 52 height 28
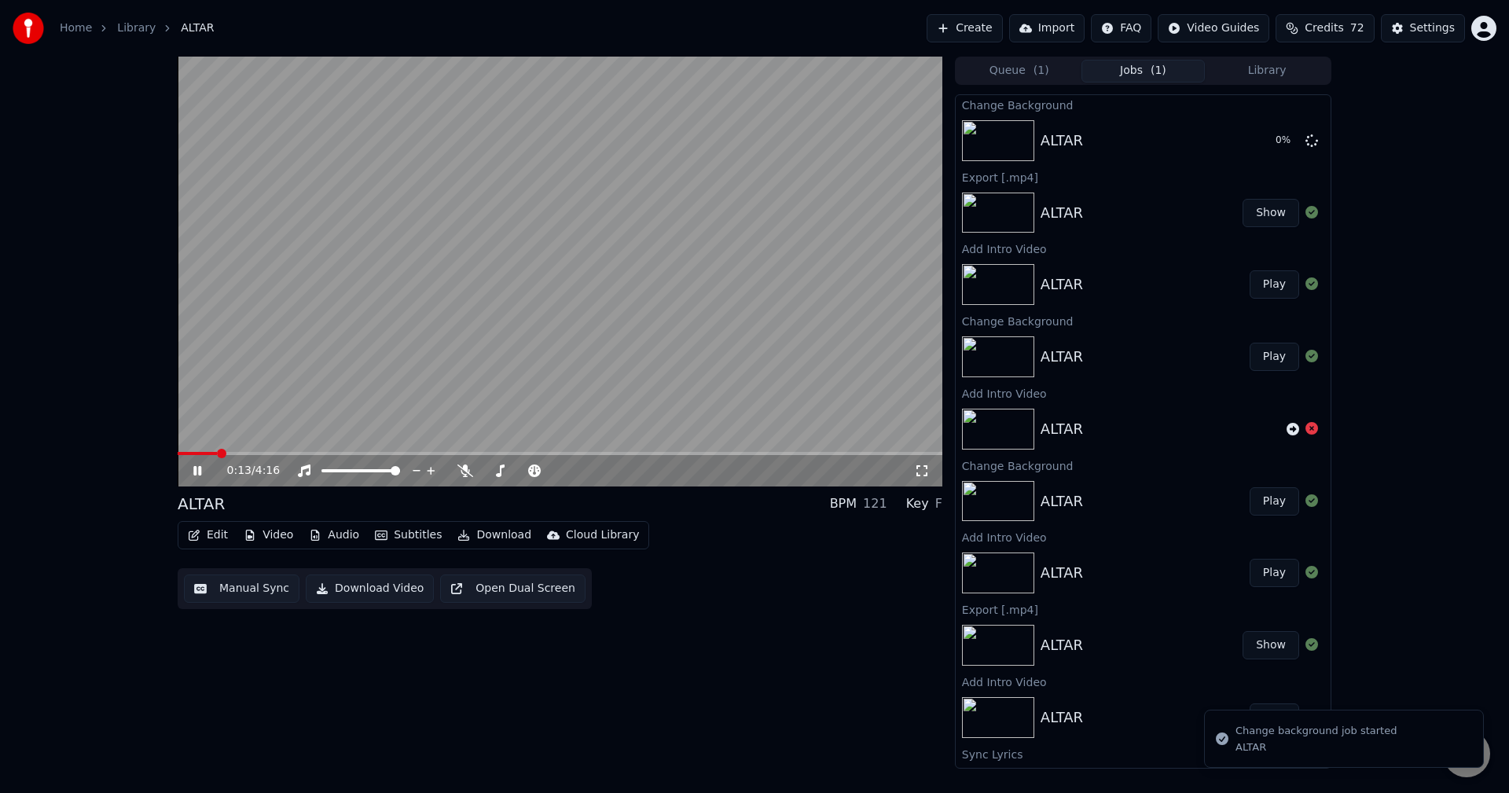
click at [204, 465] on icon at bounding box center [208, 470] width 37 height 13
click at [1253, 139] on button "Play" at bounding box center [1274, 141] width 50 height 28
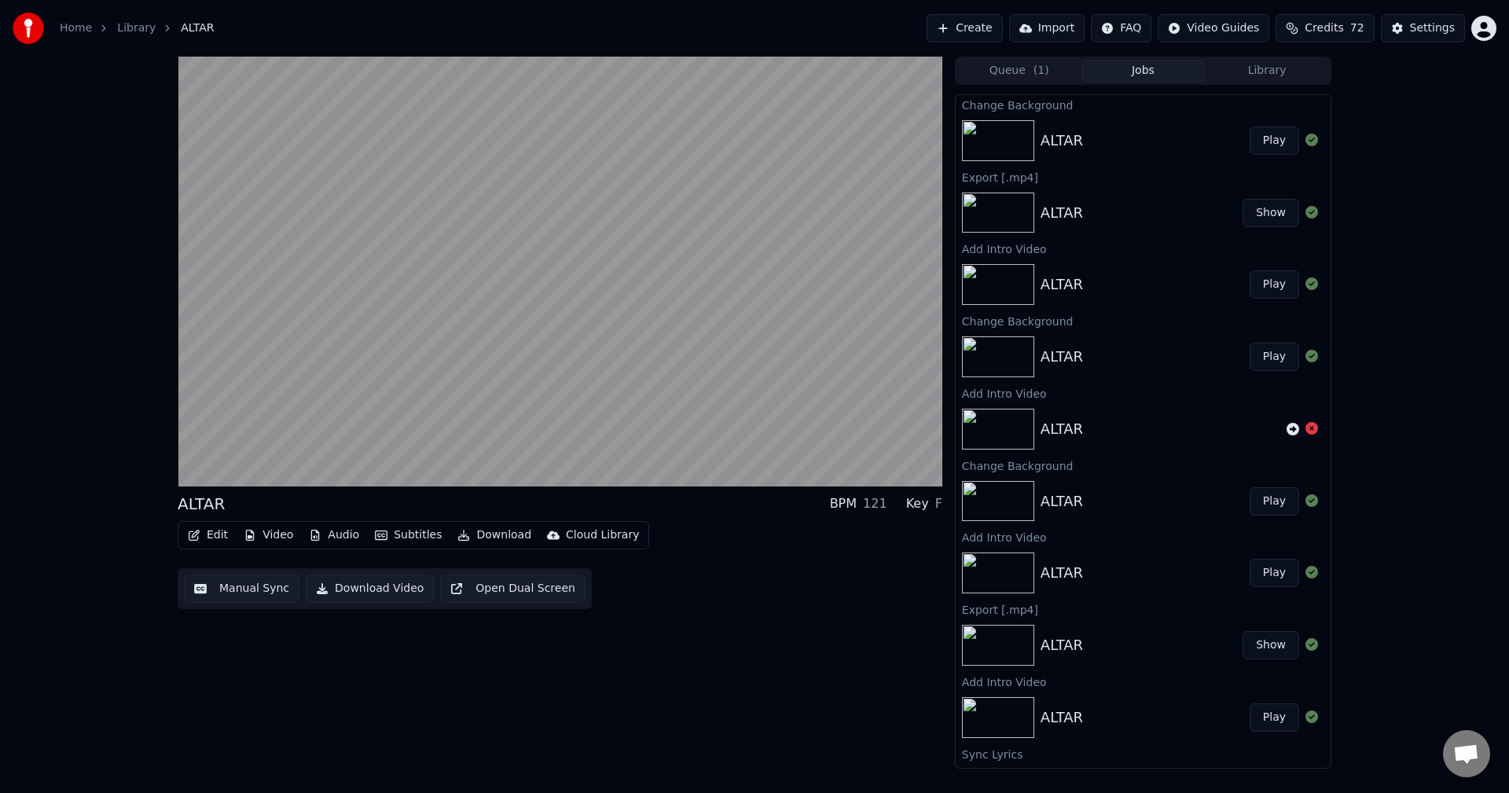
click at [765, 619] on div "ALTAR BPM 121 Key F Edit Video Audio Subtitles Download Cloud Library Manual Sy…" at bounding box center [560, 413] width 765 height 712
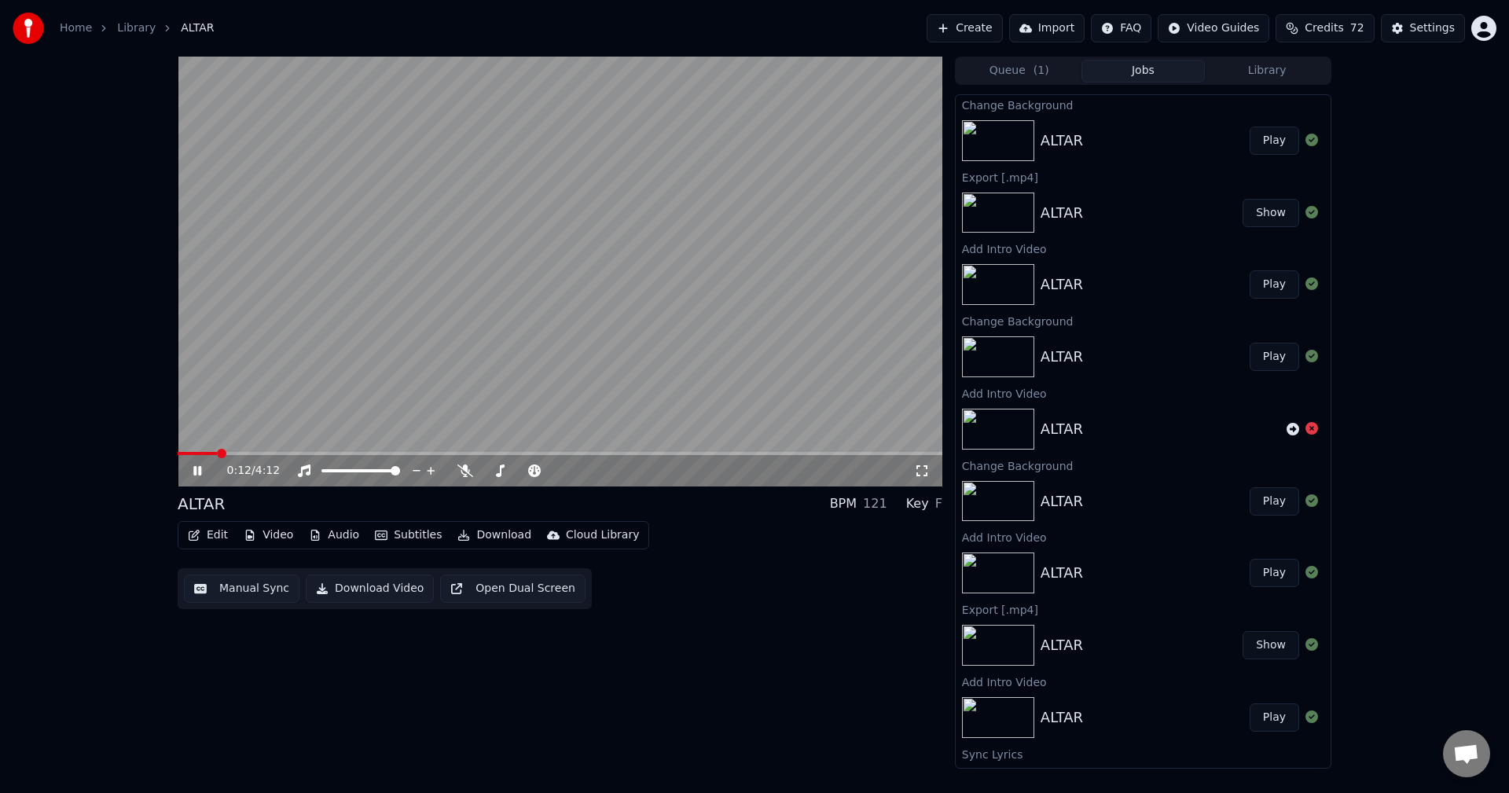
click at [196, 473] on icon at bounding box center [197, 470] width 8 height 9
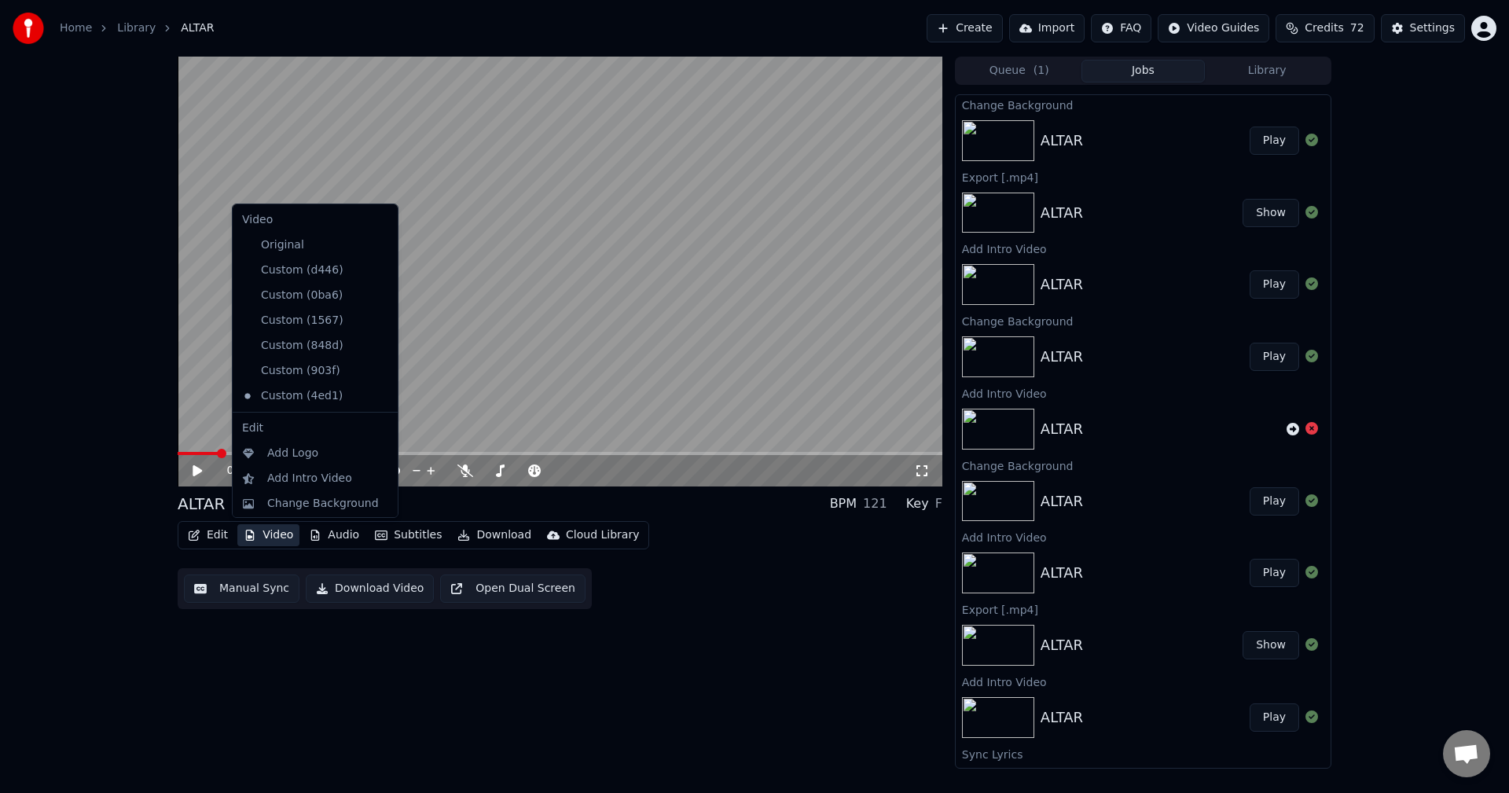
click at [284, 535] on button "Video" at bounding box center [268, 535] width 62 height 22
click at [283, 477] on div "Add Intro Video" at bounding box center [309, 479] width 85 height 16
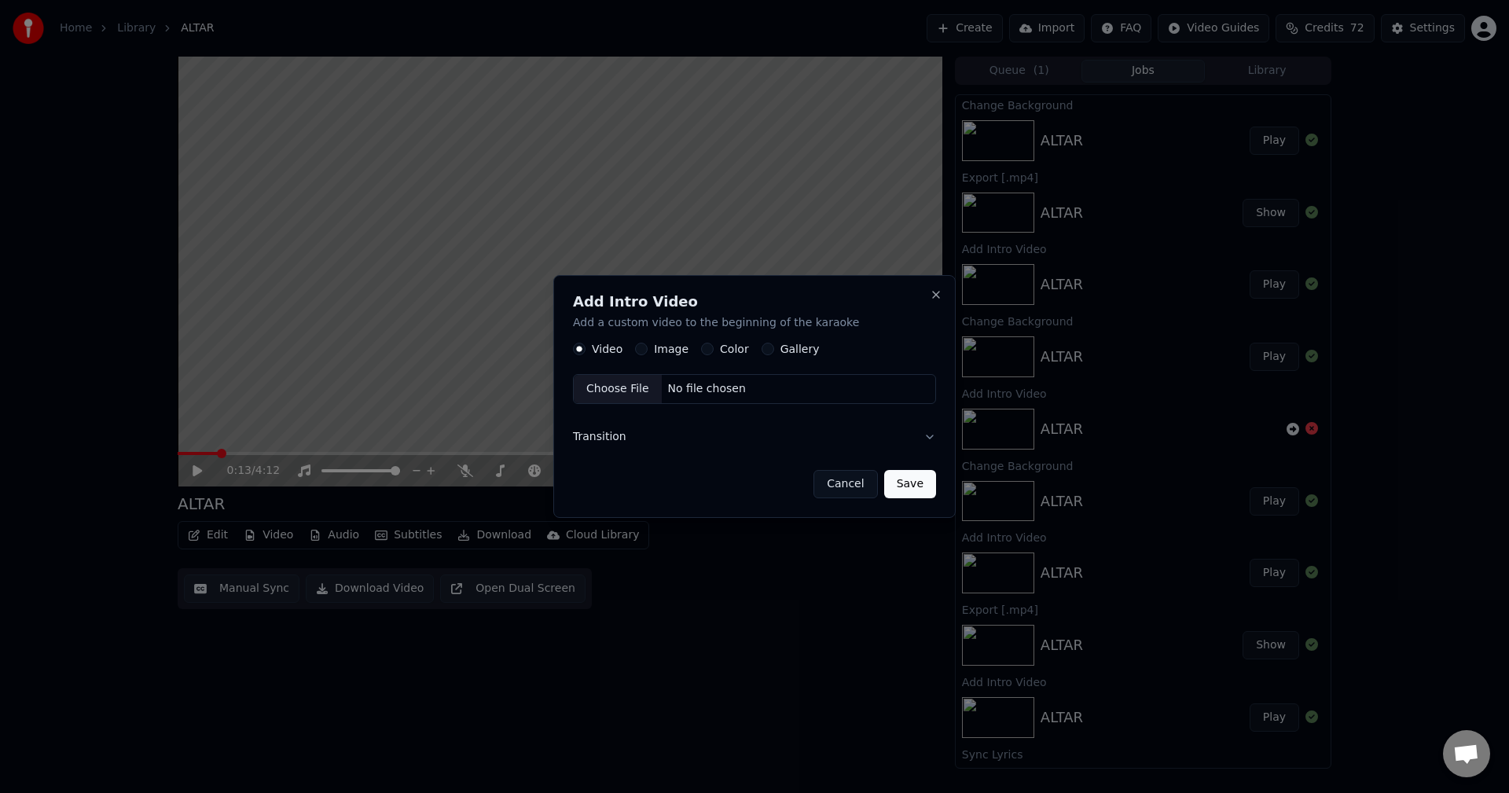
click at [668, 348] on label "Image" at bounding box center [671, 349] width 35 height 11
click at [647, 348] on button "Image" at bounding box center [641, 349] width 13 height 13
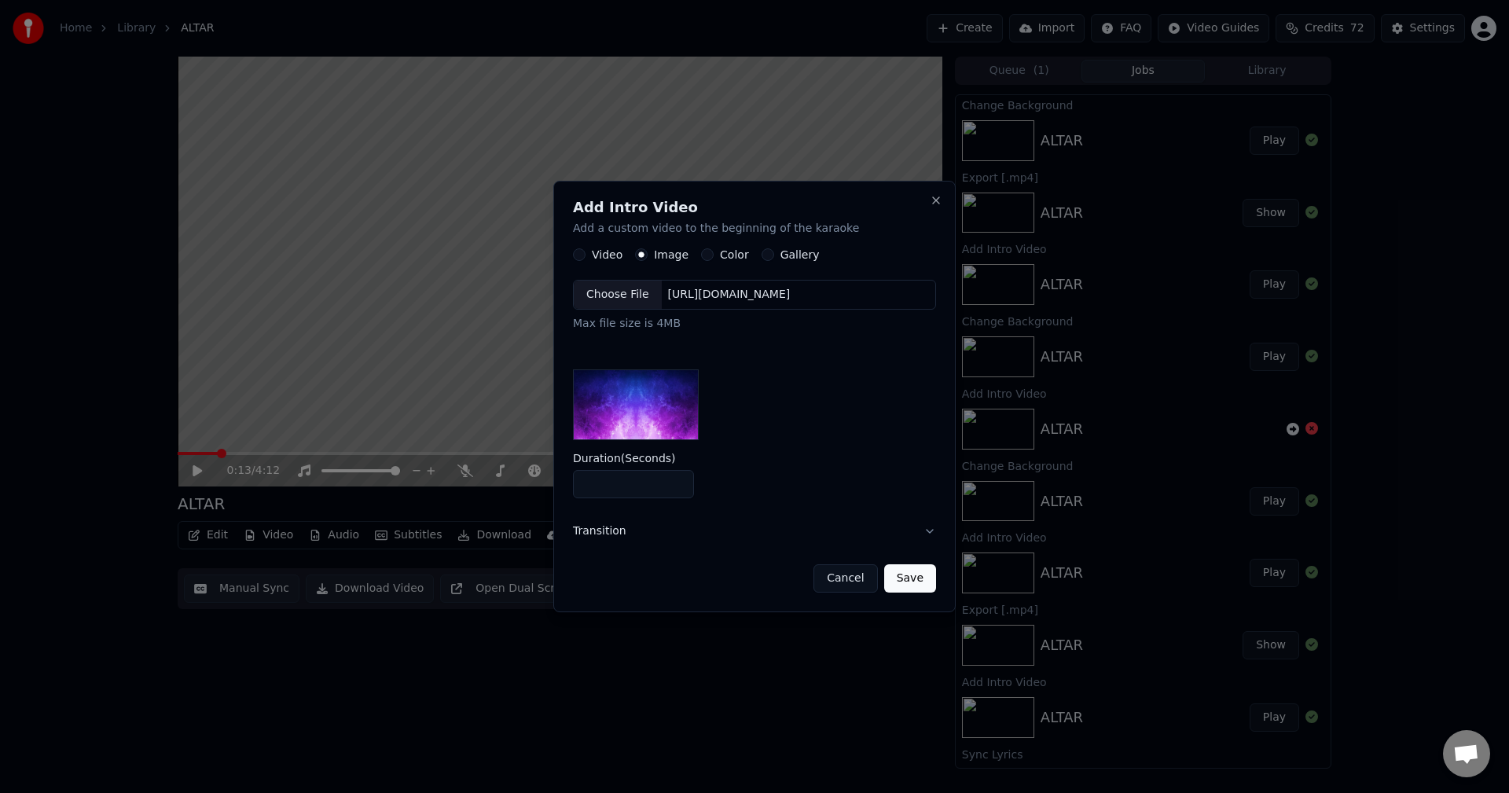
click at [604, 295] on div "Choose File" at bounding box center [618, 295] width 88 height 28
click at [909, 574] on button "Save" at bounding box center [910, 578] width 52 height 28
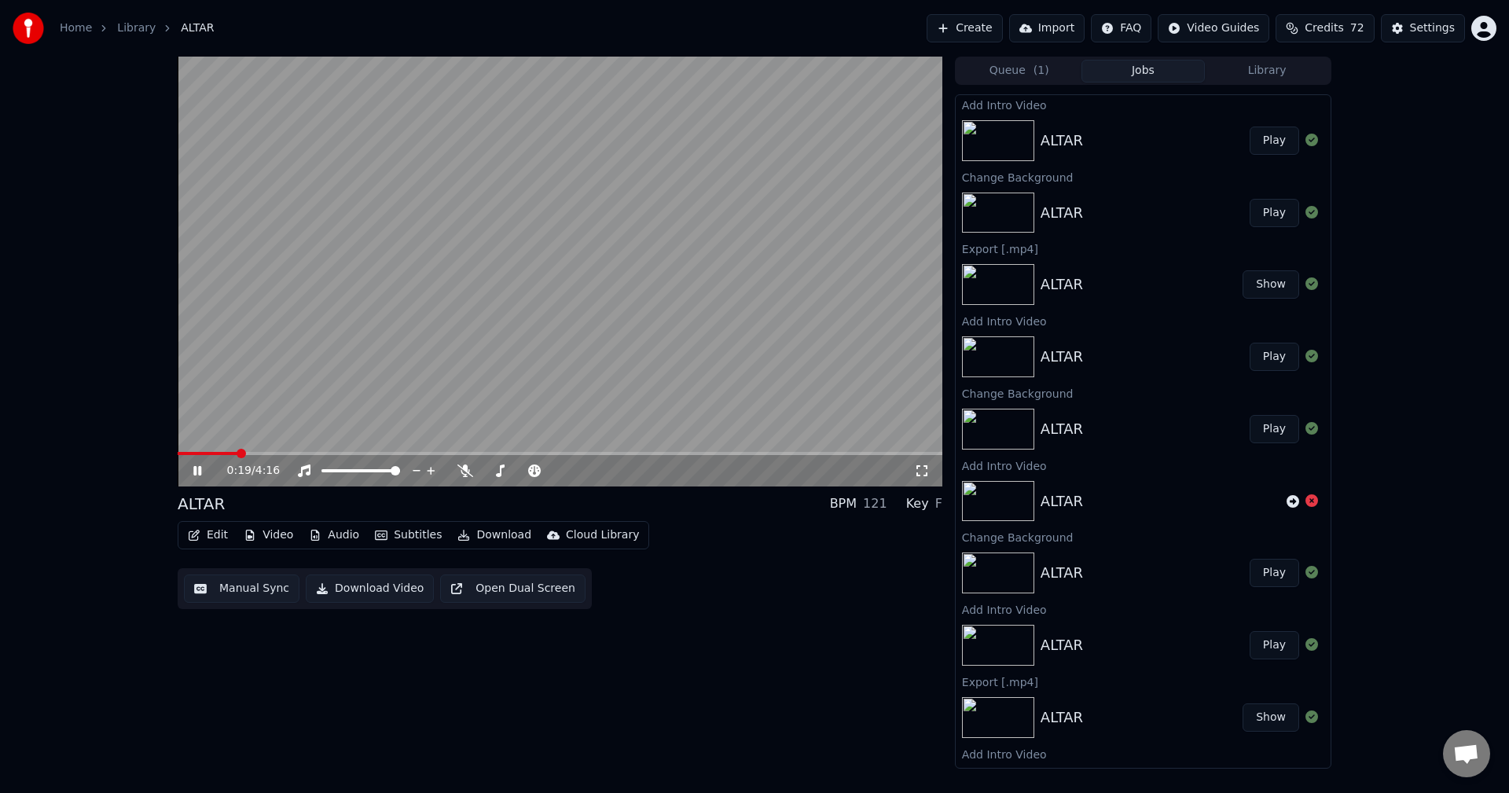
click at [193, 471] on icon at bounding box center [208, 470] width 37 height 13
click at [1260, 143] on button "Play" at bounding box center [1274, 141] width 50 height 28
click at [199, 468] on icon at bounding box center [197, 470] width 8 height 9
